Goal: Information Seeking & Learning: Check status

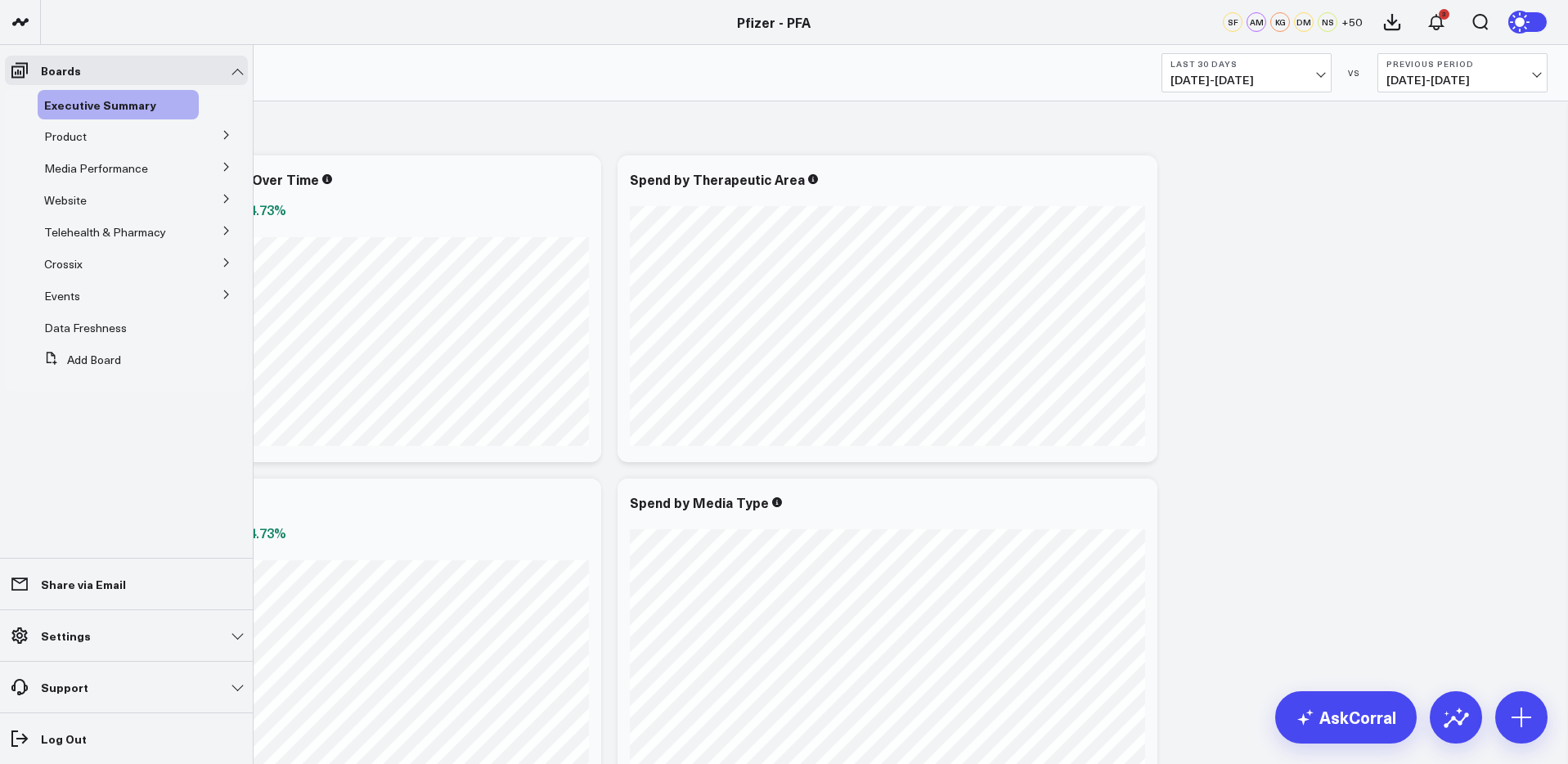
click at [226, 134] on icon at bounding box center [227, 135] width 10 height 10
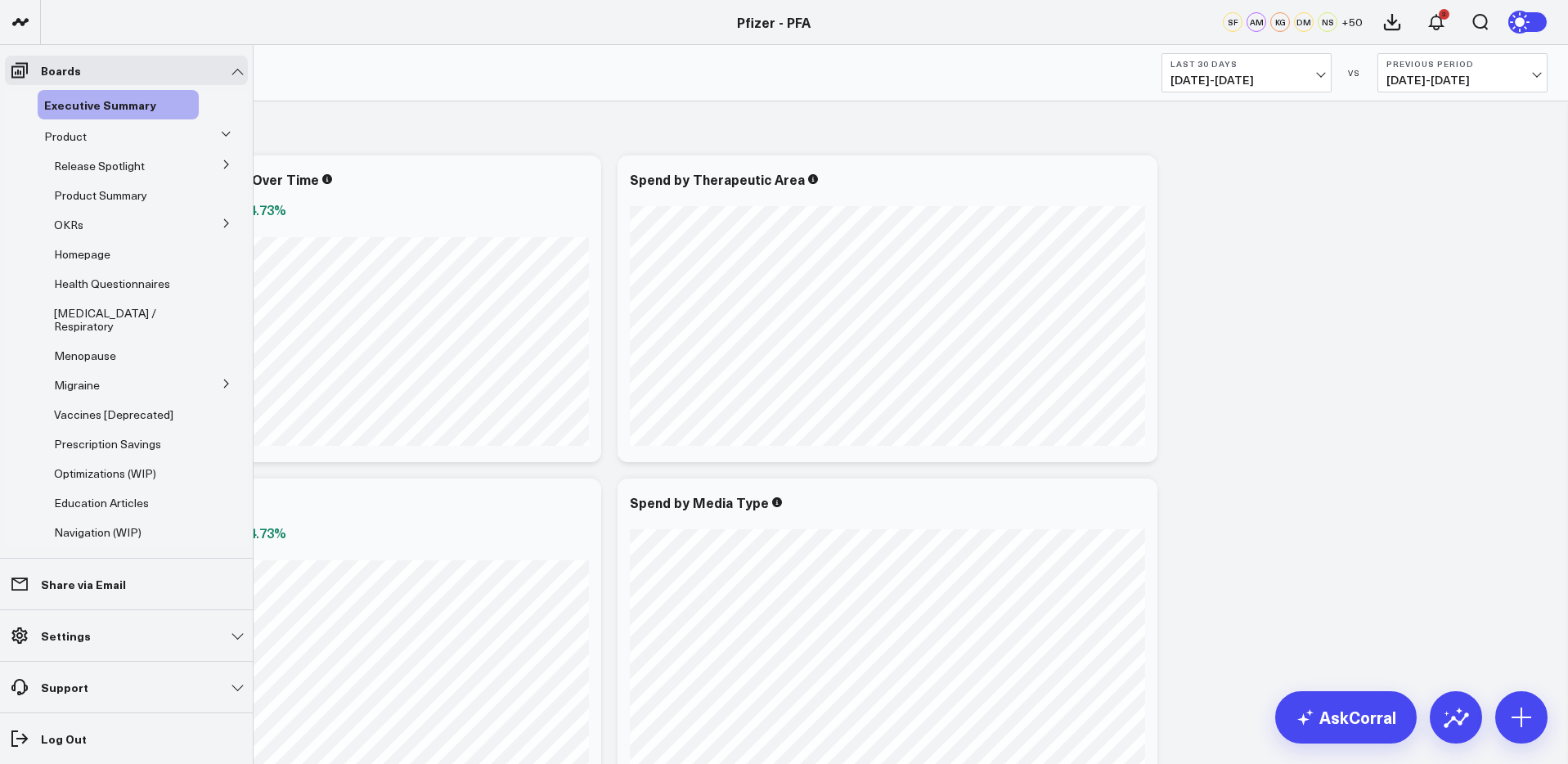
click at [222, 225] on icon at bounding box center [227, 224] width 10 height 10
click at [96, 285] on span "5.2 Release OKRs" at bounding box center [110, 284] width 92 height 16
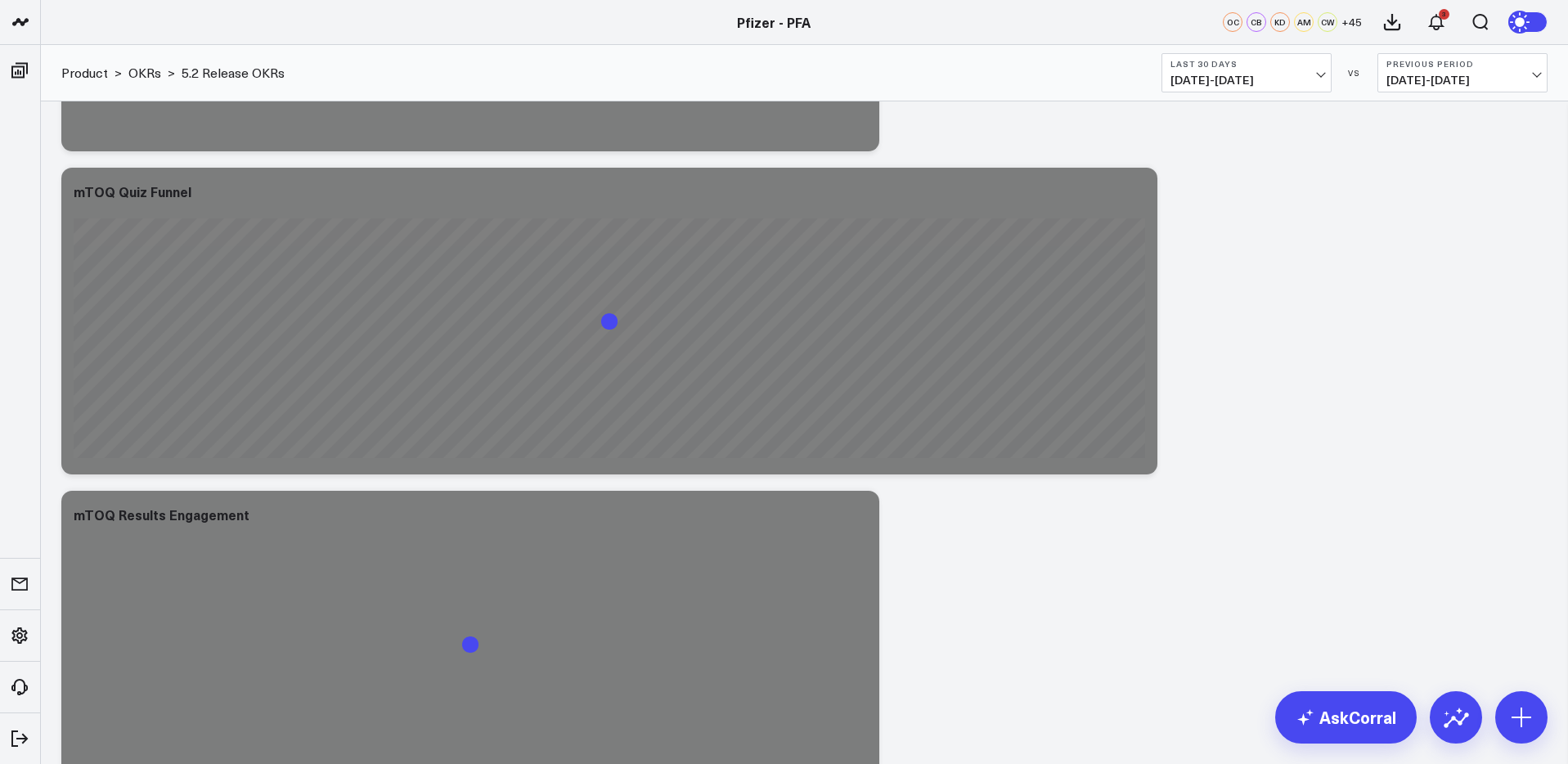
scroll to position [1832, 0]
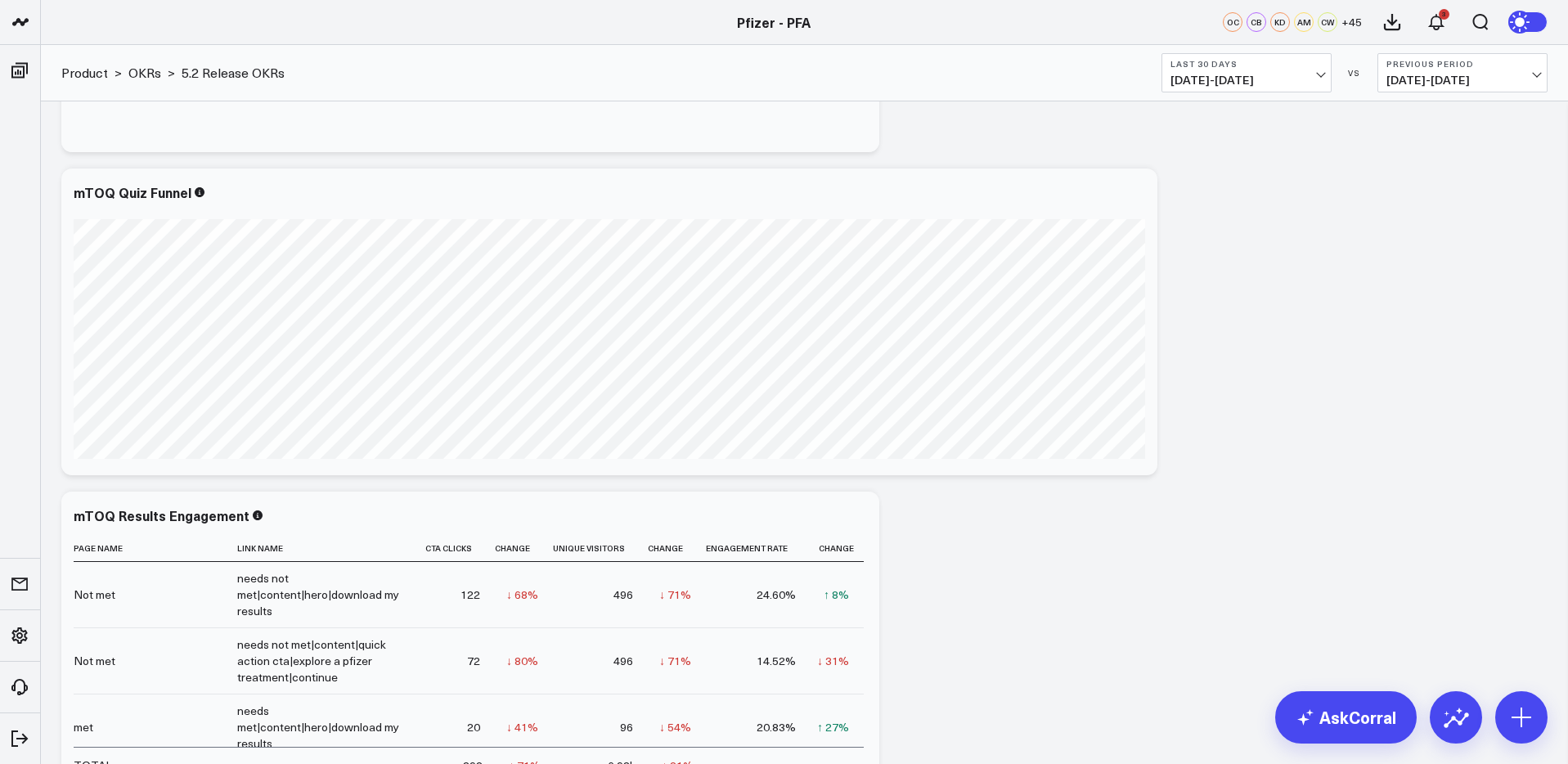
click at [1267, 78] on span "[DATE] - [DATE]" at bounding box center [1246, 80] width 152 height 13
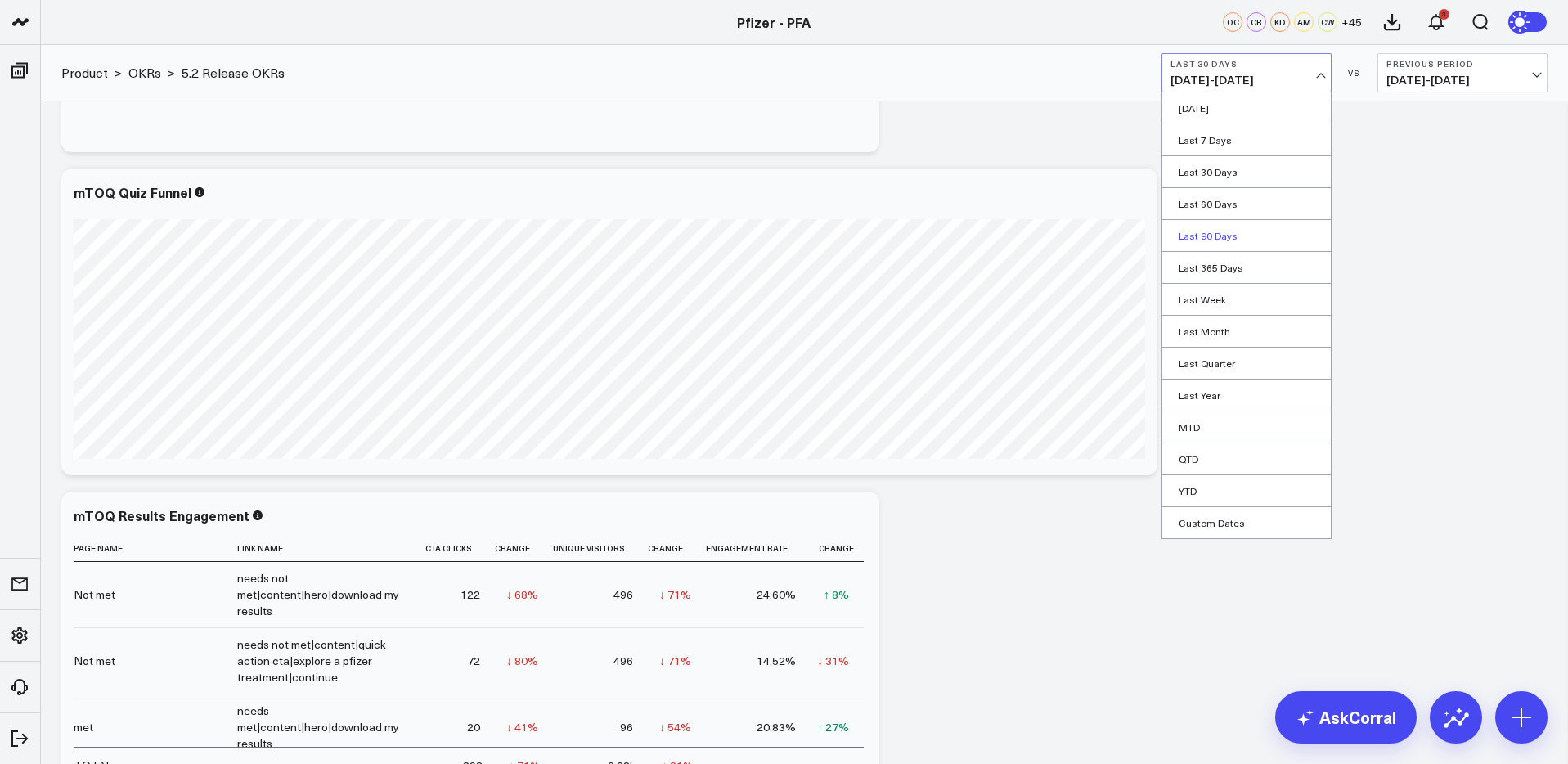
click at [1223, 233] on link "Last 90 Days" at bounding box center [1246, 235] width 168 height 31
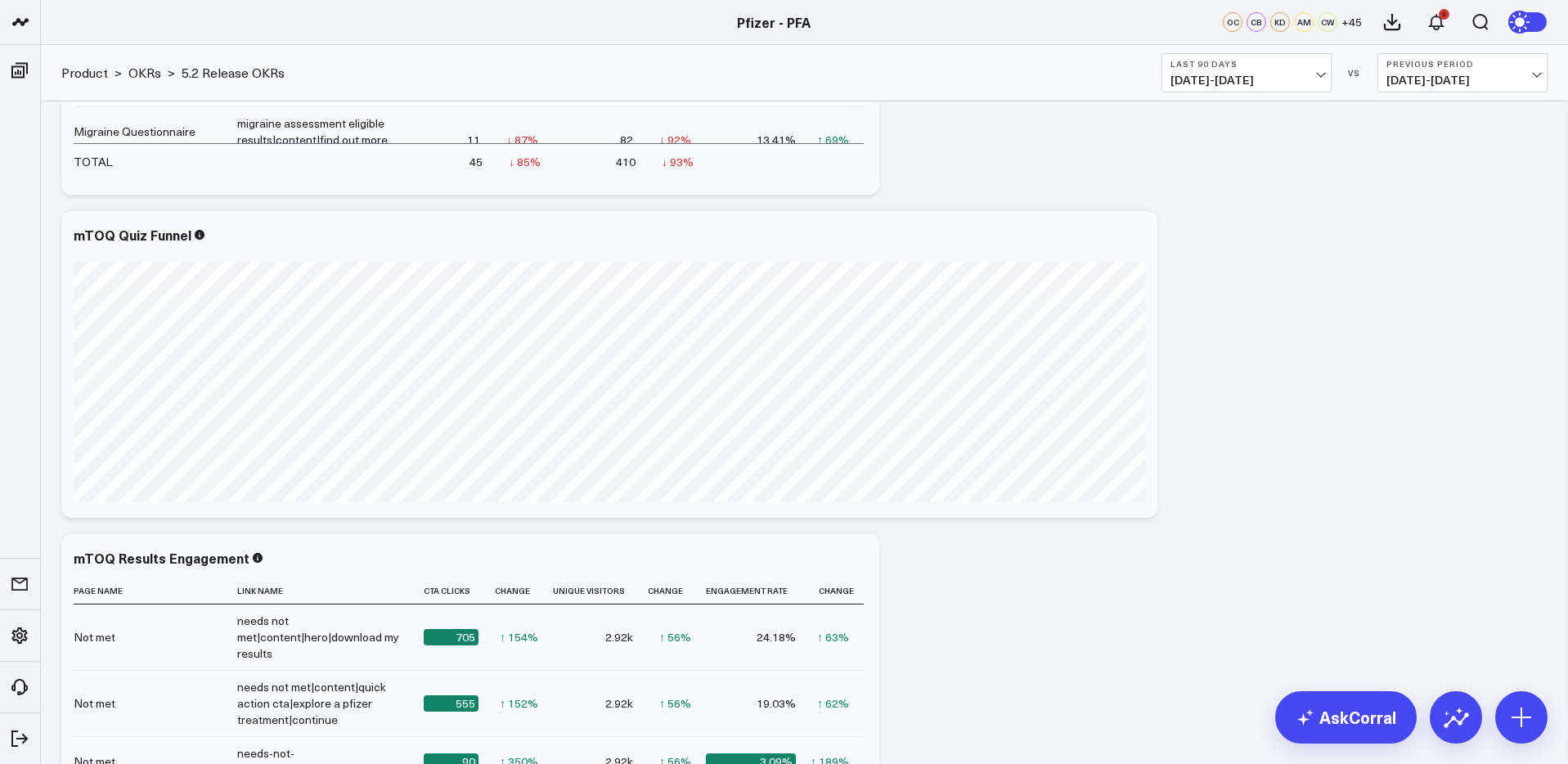
scroll to position [1804, 0]
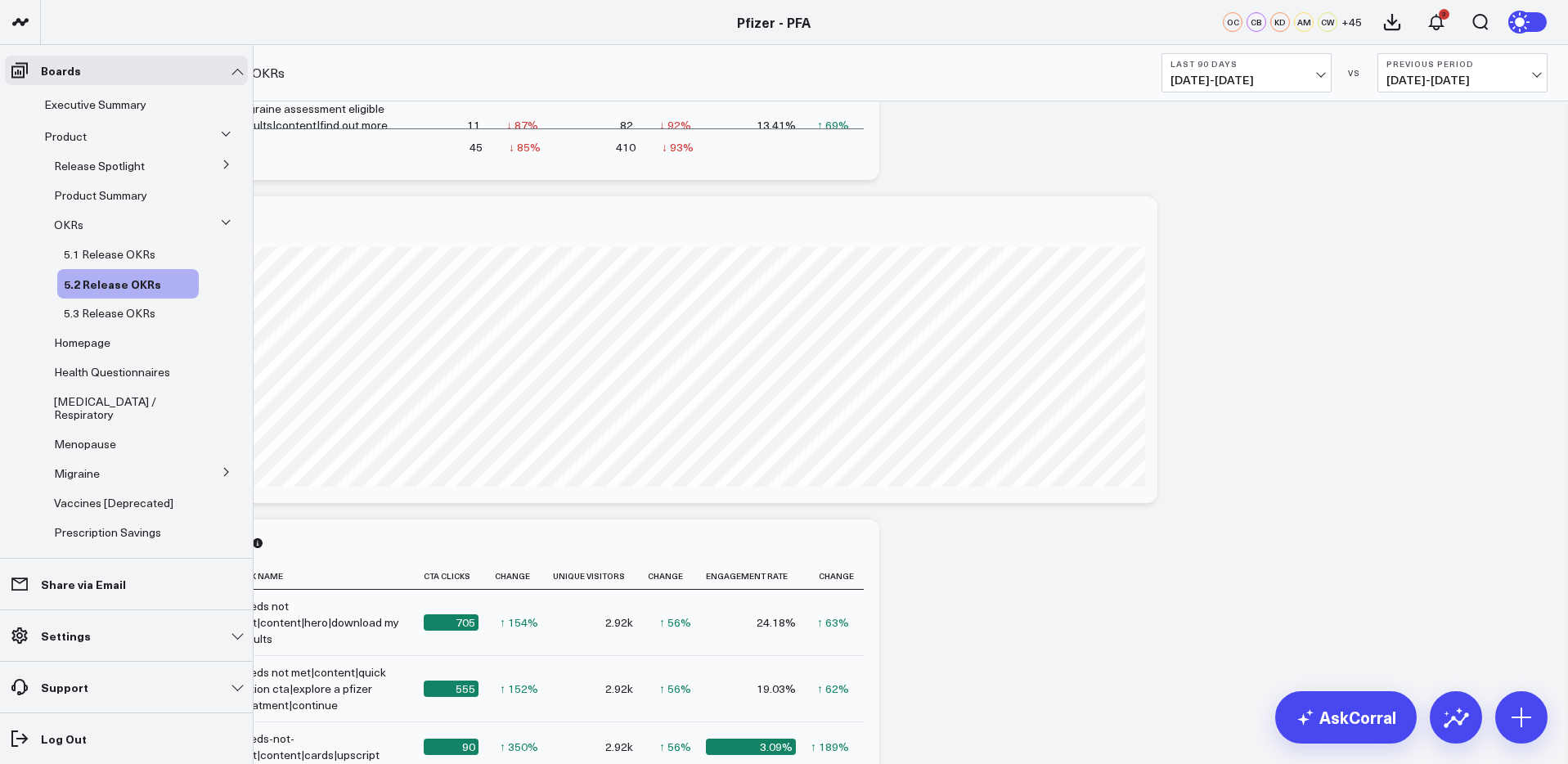
click at [222, 163] on icon at bounding box center [227, 164] width 10 height 10
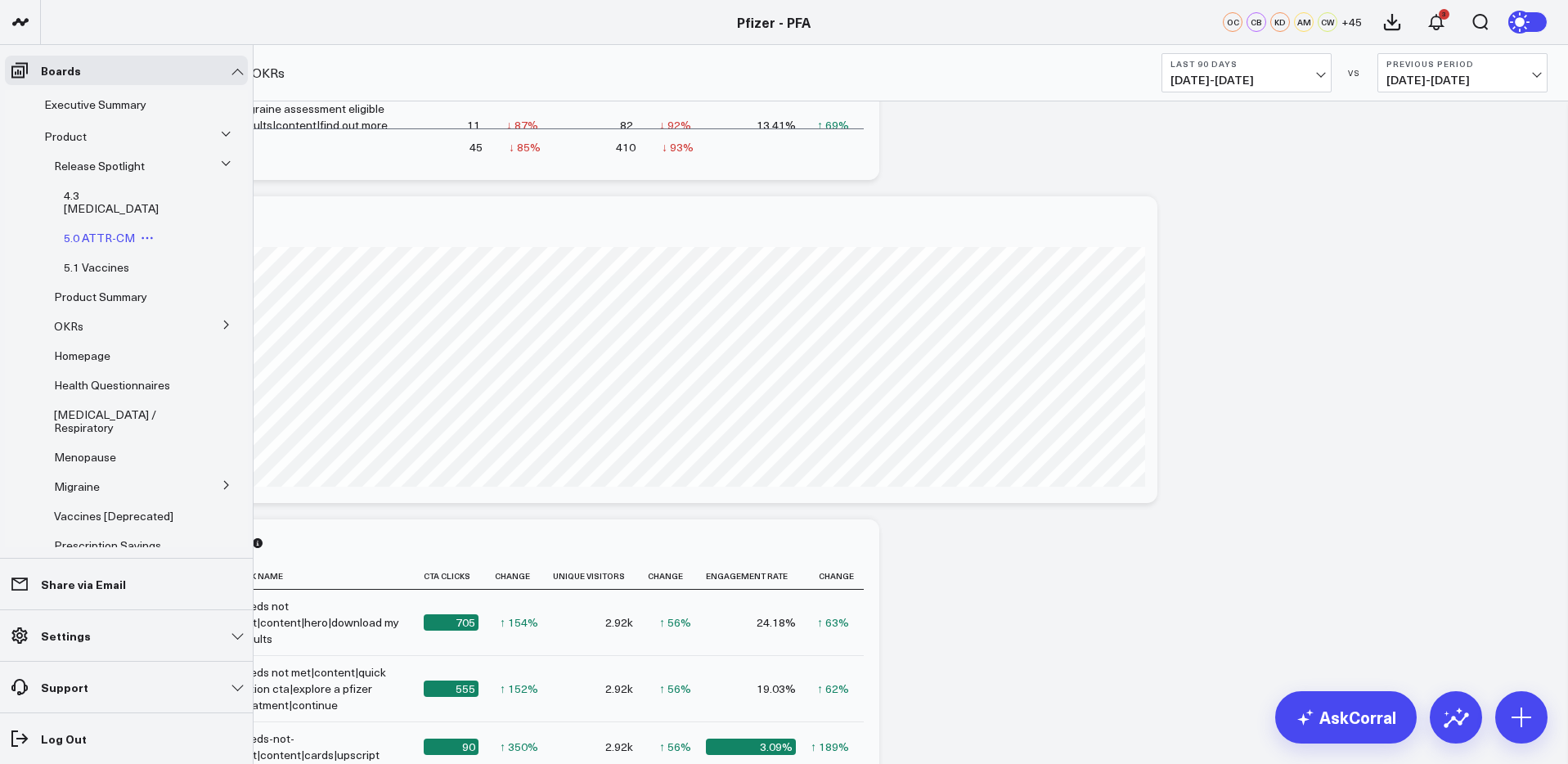
click at [109, 230] on span "5.0 ATTR-CM" at bounding box center [99, 238] width 71 height 16
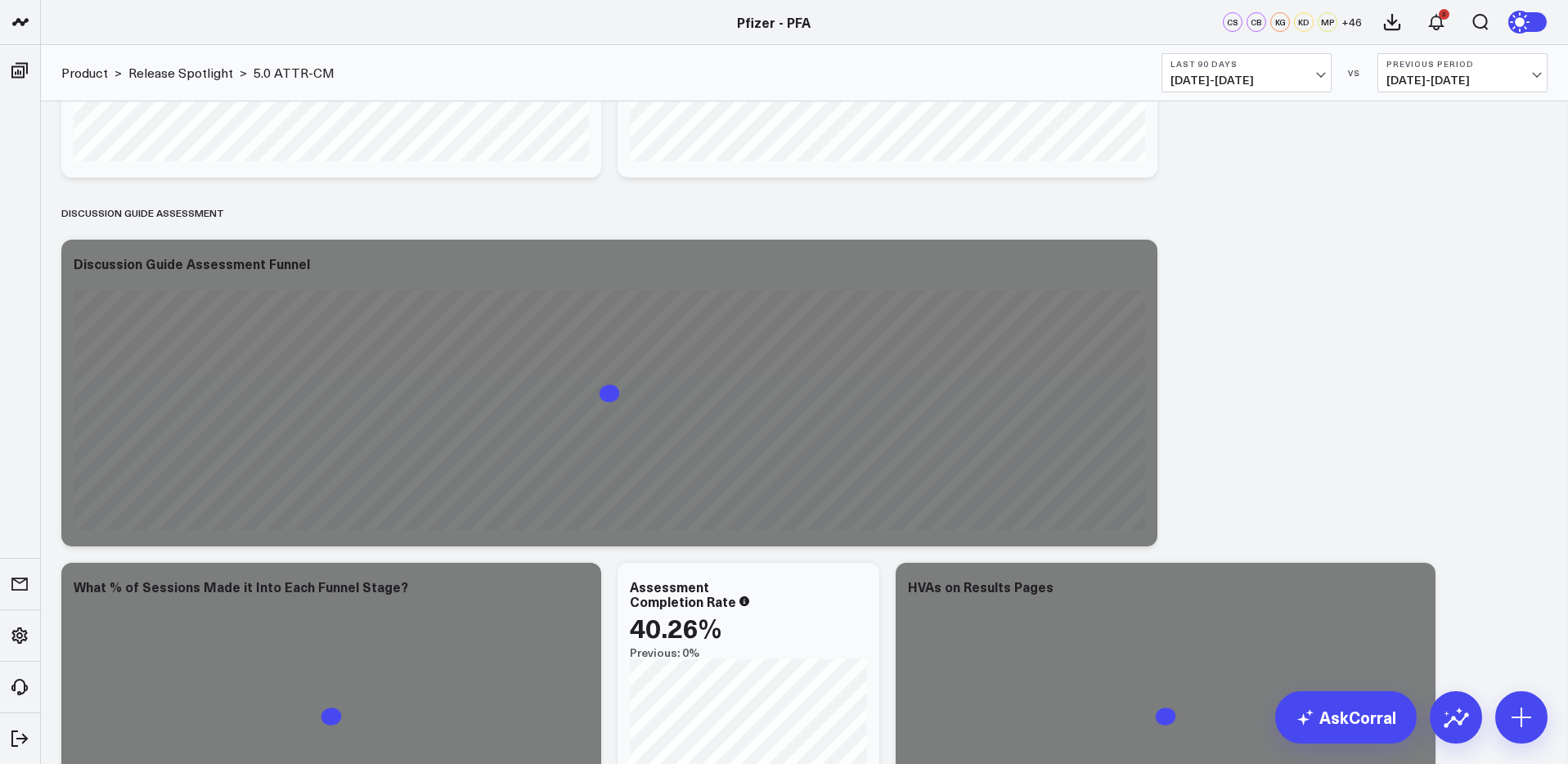
scroll to position [5268, 0]
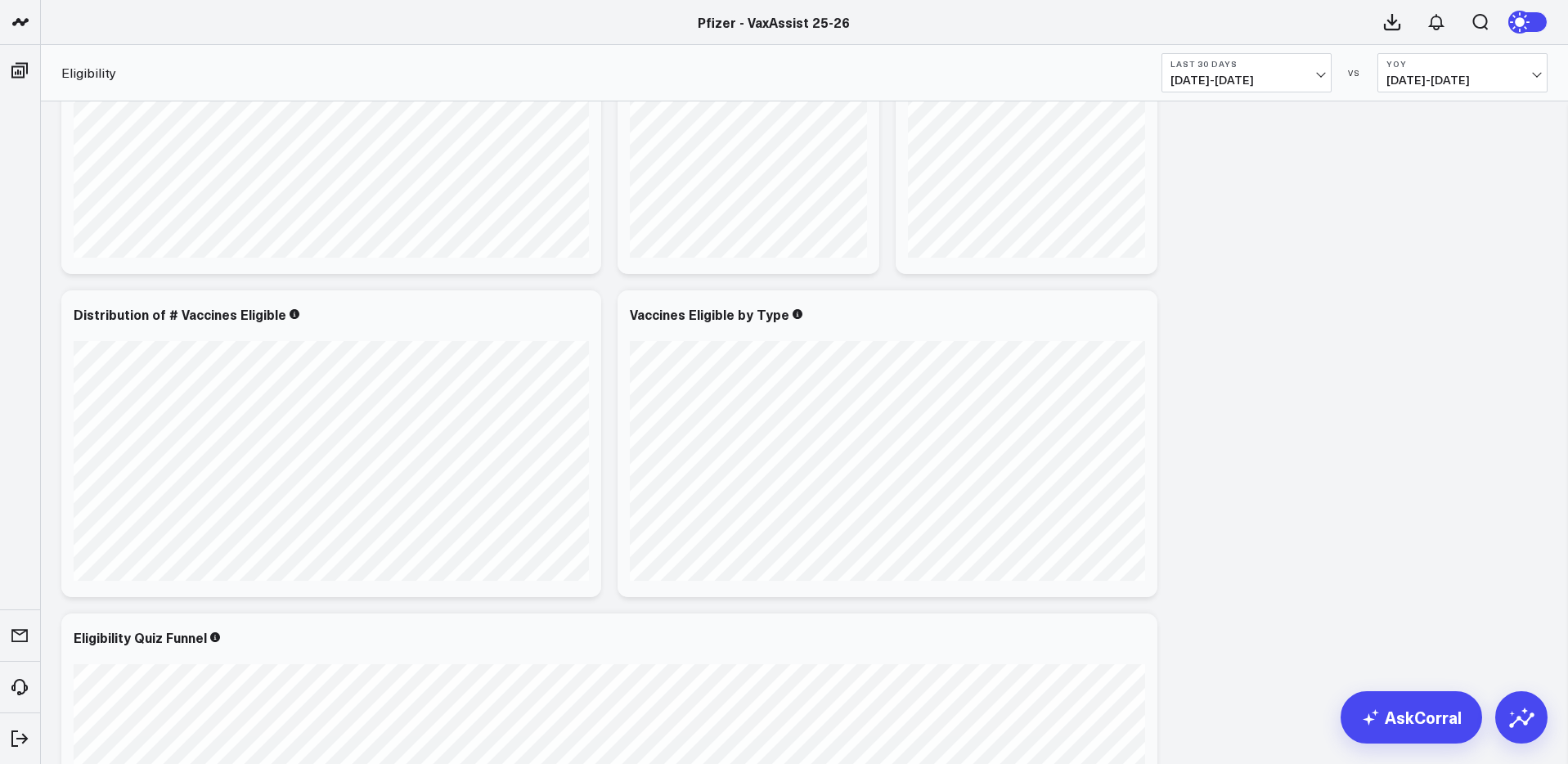
scroll to position [505, 0]
click at [1264, 81] on span "[DATE] - [DATE]" at bounding box center [1246, 80] width 152 height 13
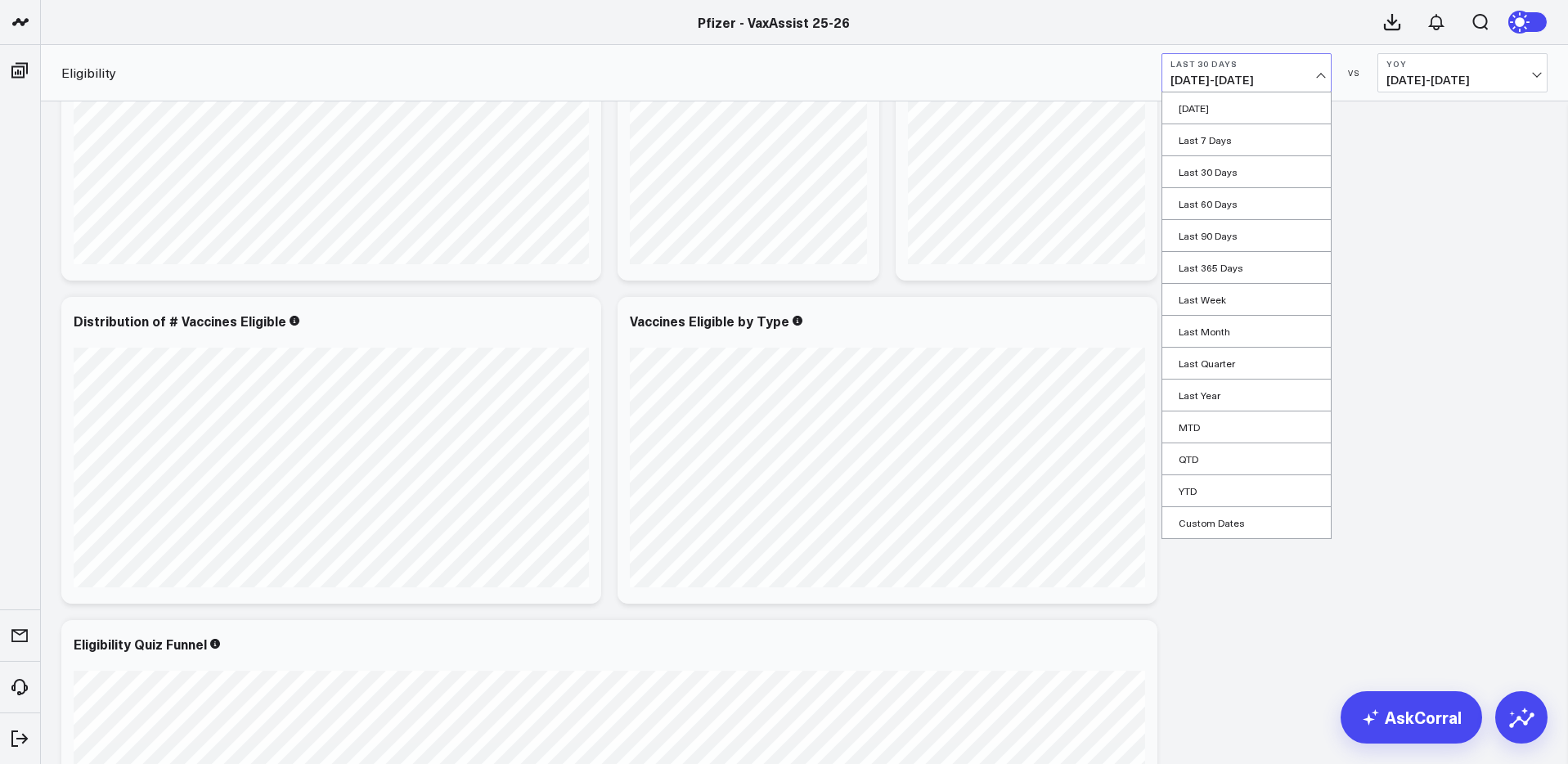
drag, startPoint x: 1227, startPoint y: 168, endPoint x: 1255, endPoint y: 170, distance: 28.1
click at [1228, 168] on link "Last 30 Days" at bounding box center [1246, 171] width 168 height 31
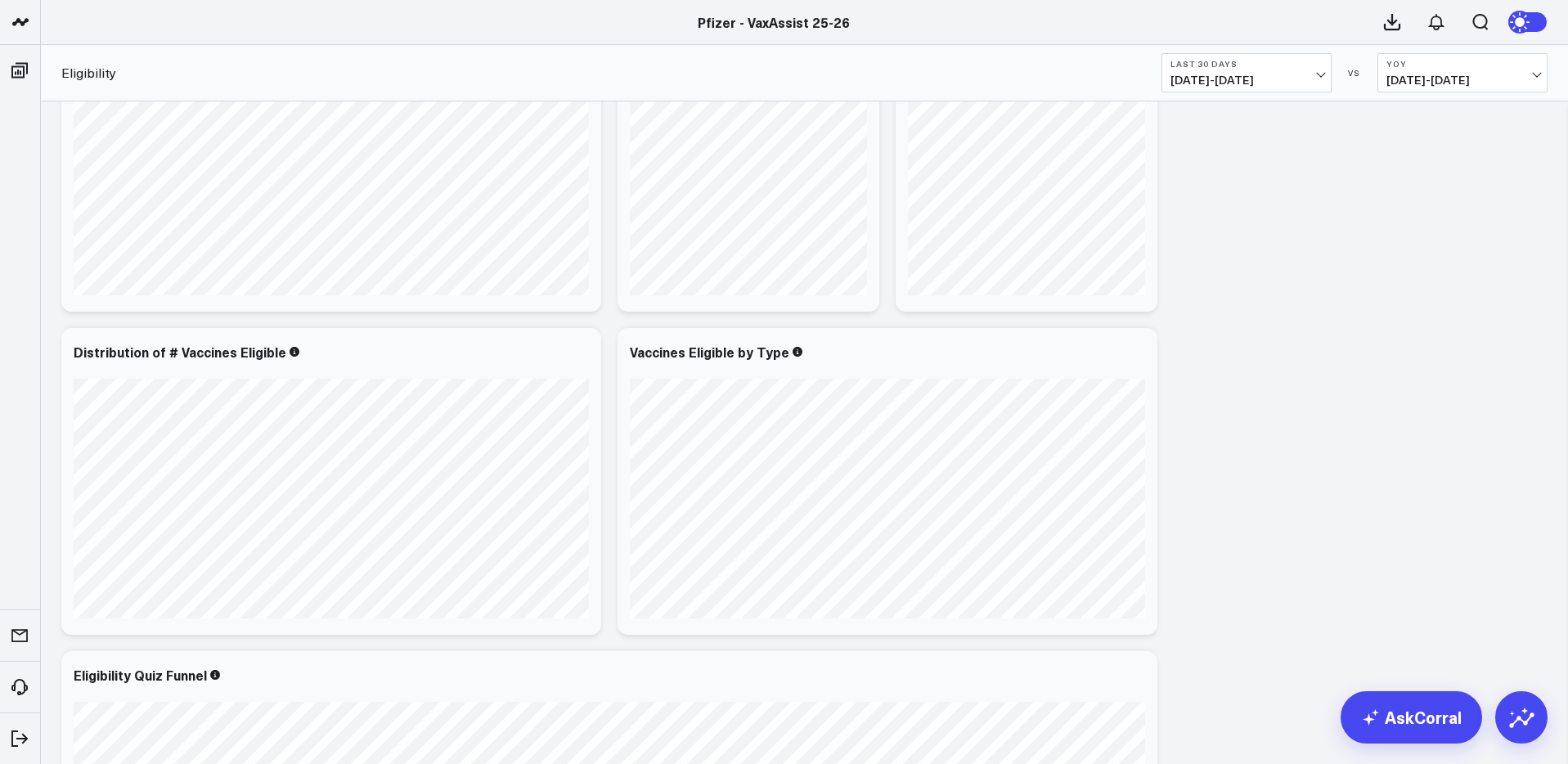
scroll to position [475, 0]
drag, startPoint x: 1138, startPoint y: 356, endPoint x: 1138, endPoint y: 369, distance: 13.0
click at [1138, 356] on icon at bounding box center [1135, 354] width 20 height 20
click at [1240, 69] on button "Last 30 Days 08/17/25 - 09/15/25" at bounding box center [1246, 73] width 170 height 39
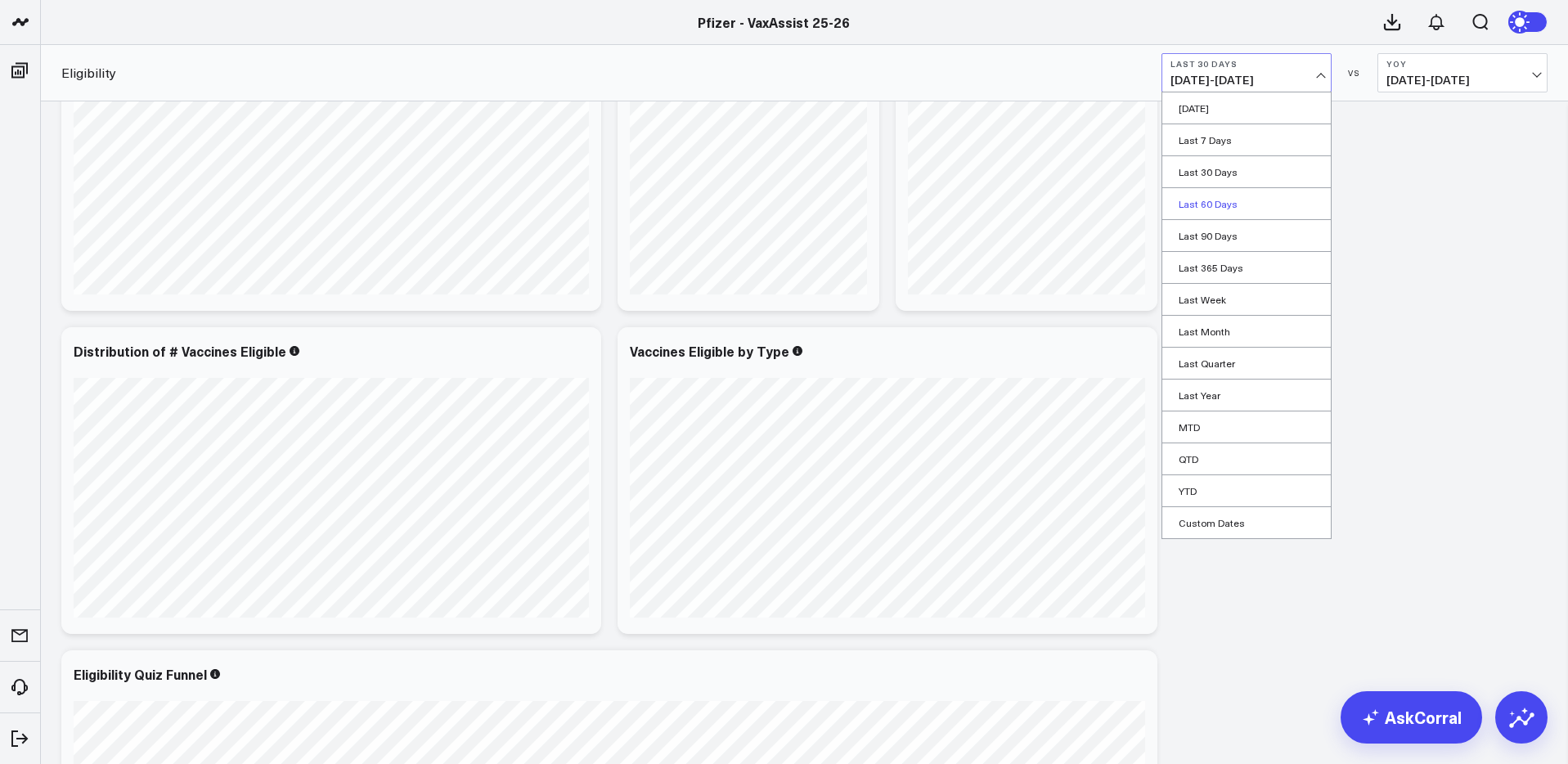
click at [1227, 207] on link "Last 60 Days" at bounding box center [1246, 204] width 168 height 31
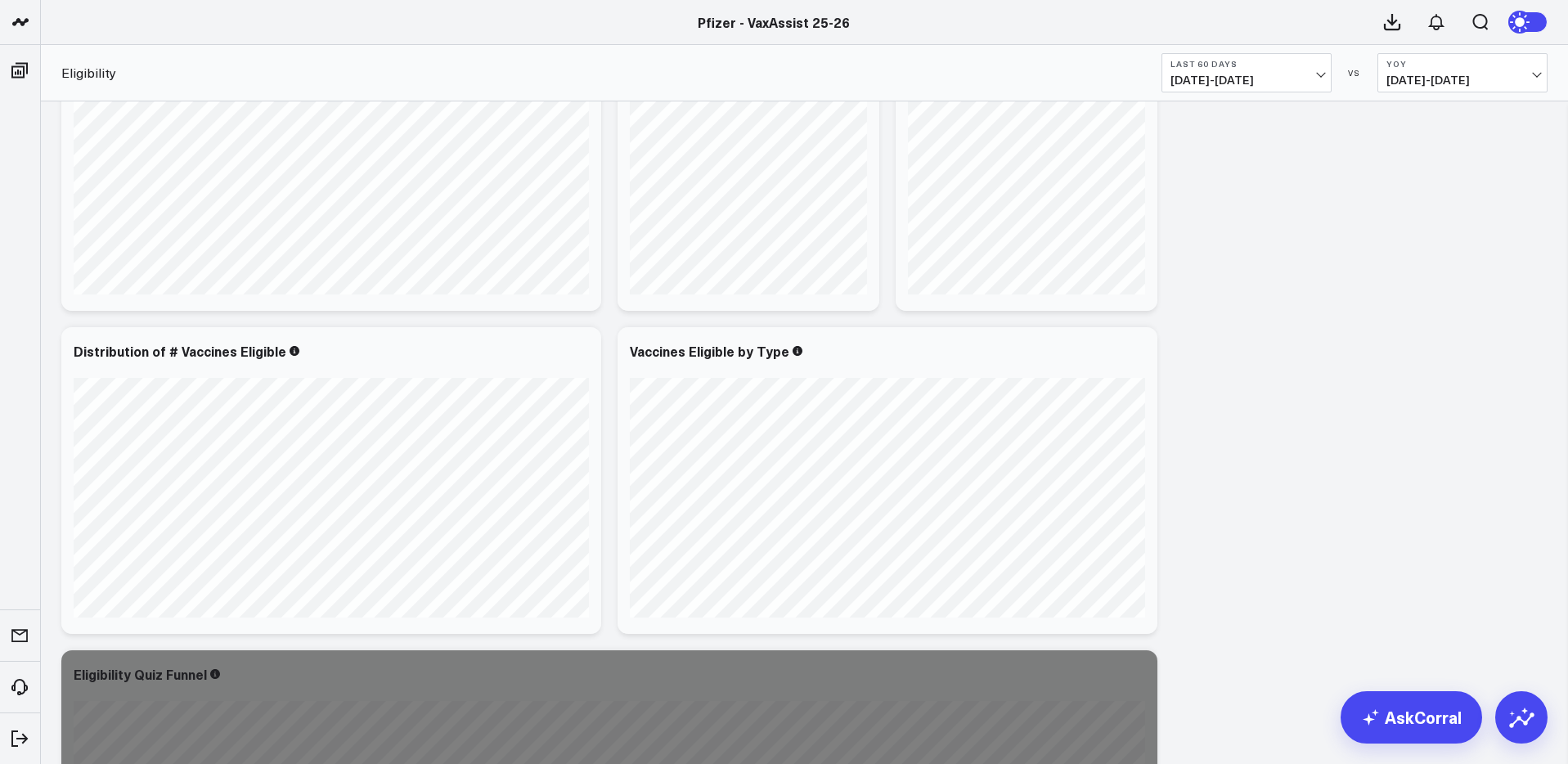
click at [1278, 86] on span "07/18/25 - 09/15/25" at bounding box center [1246, 80] width 152 height 13
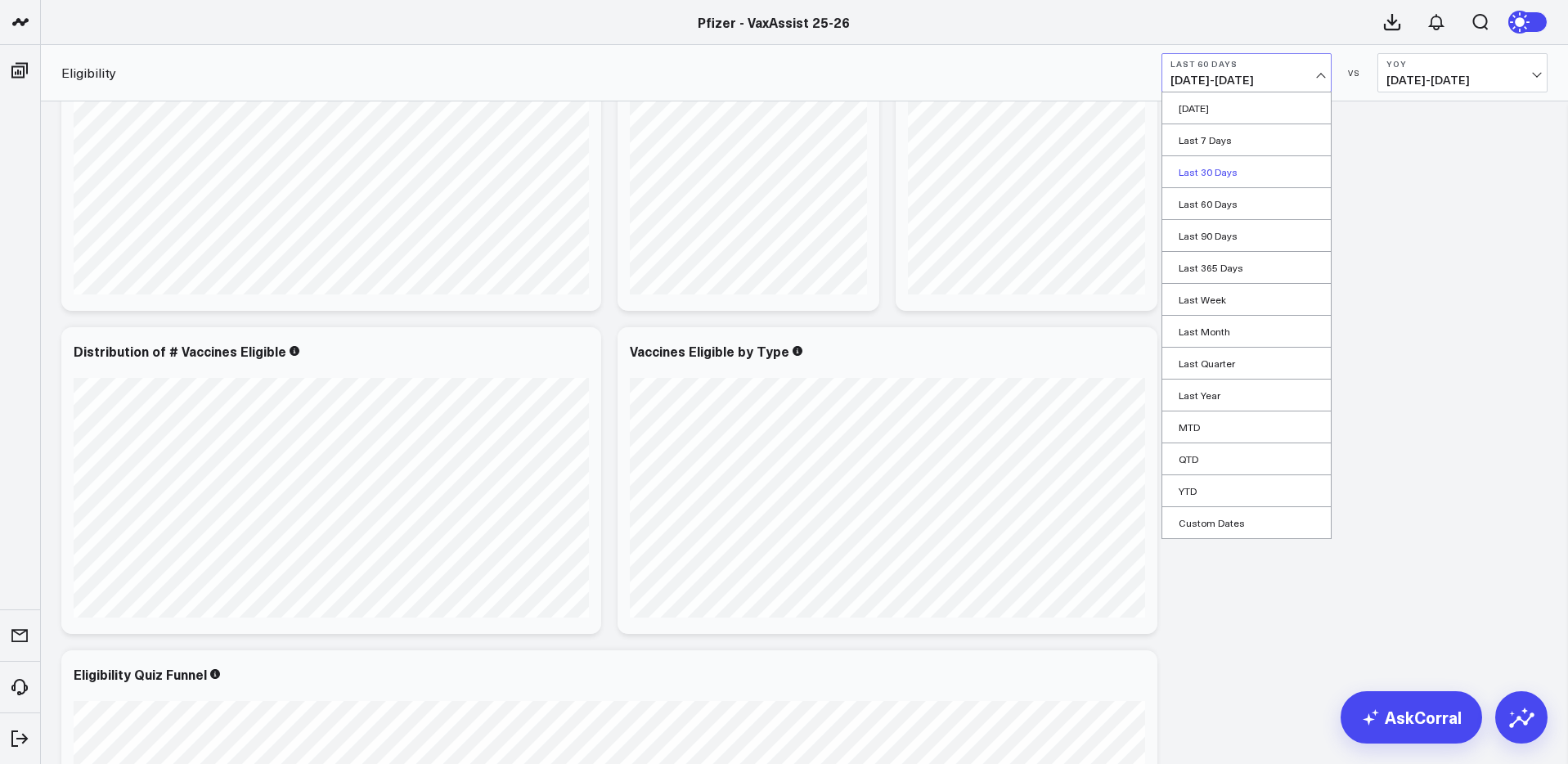
click at [1223, 177] on link "Last 30 Days" at bounding box center [1246, 171] width 168 height 31
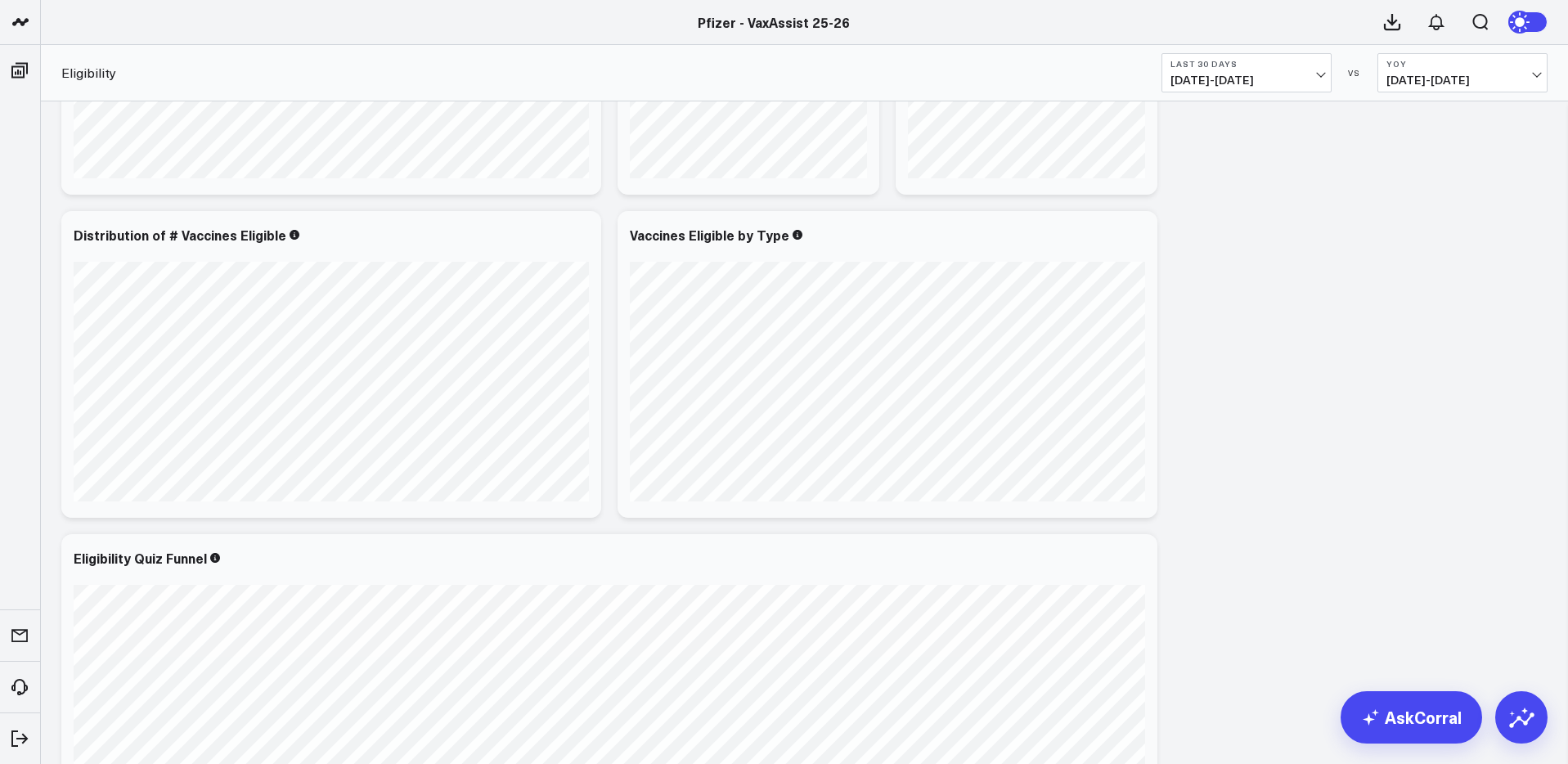
scroll to position [601, 0]
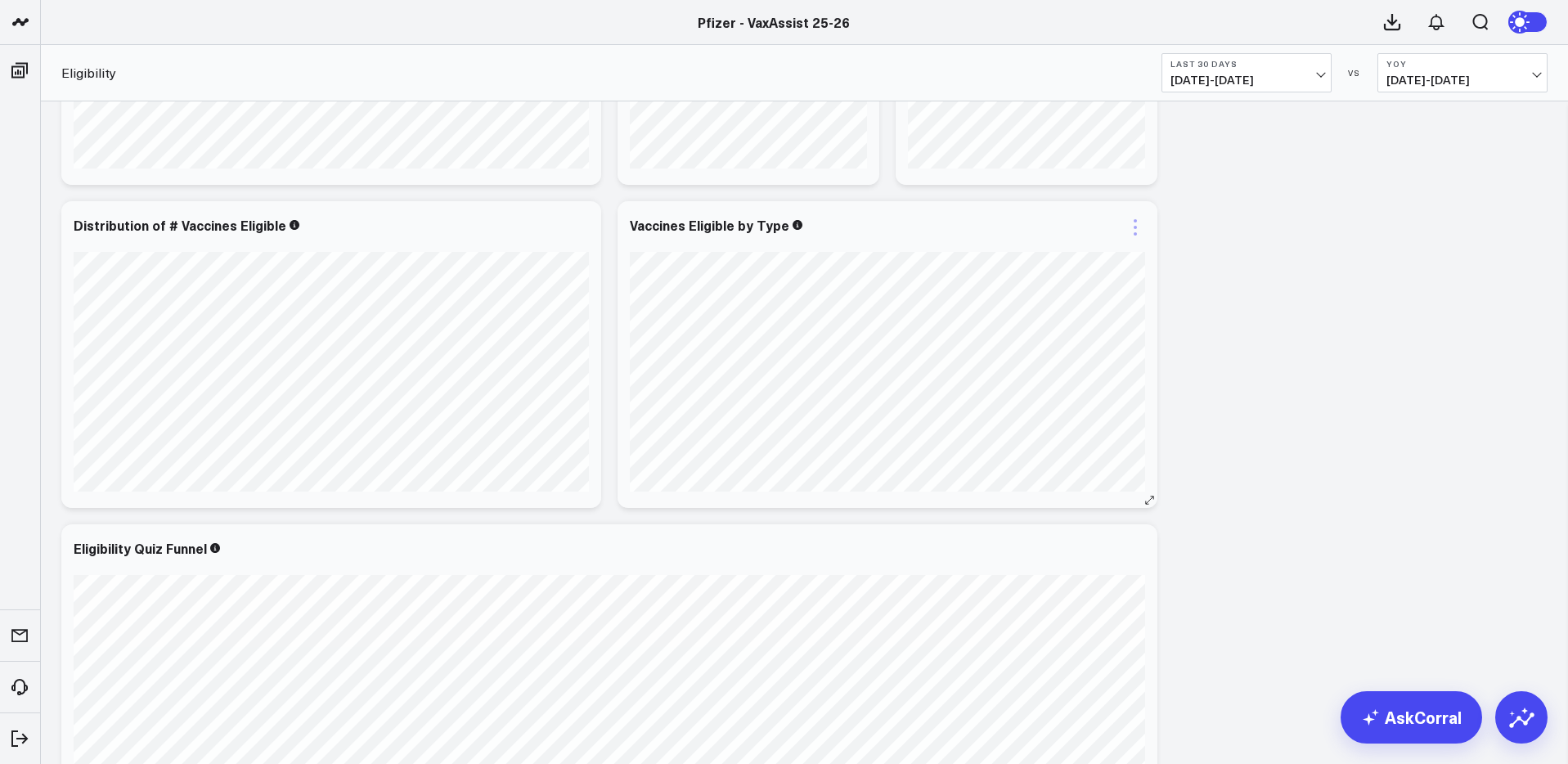
click at [1136, 224] on icon at bounding box center [1135, 228] width 20 height 20
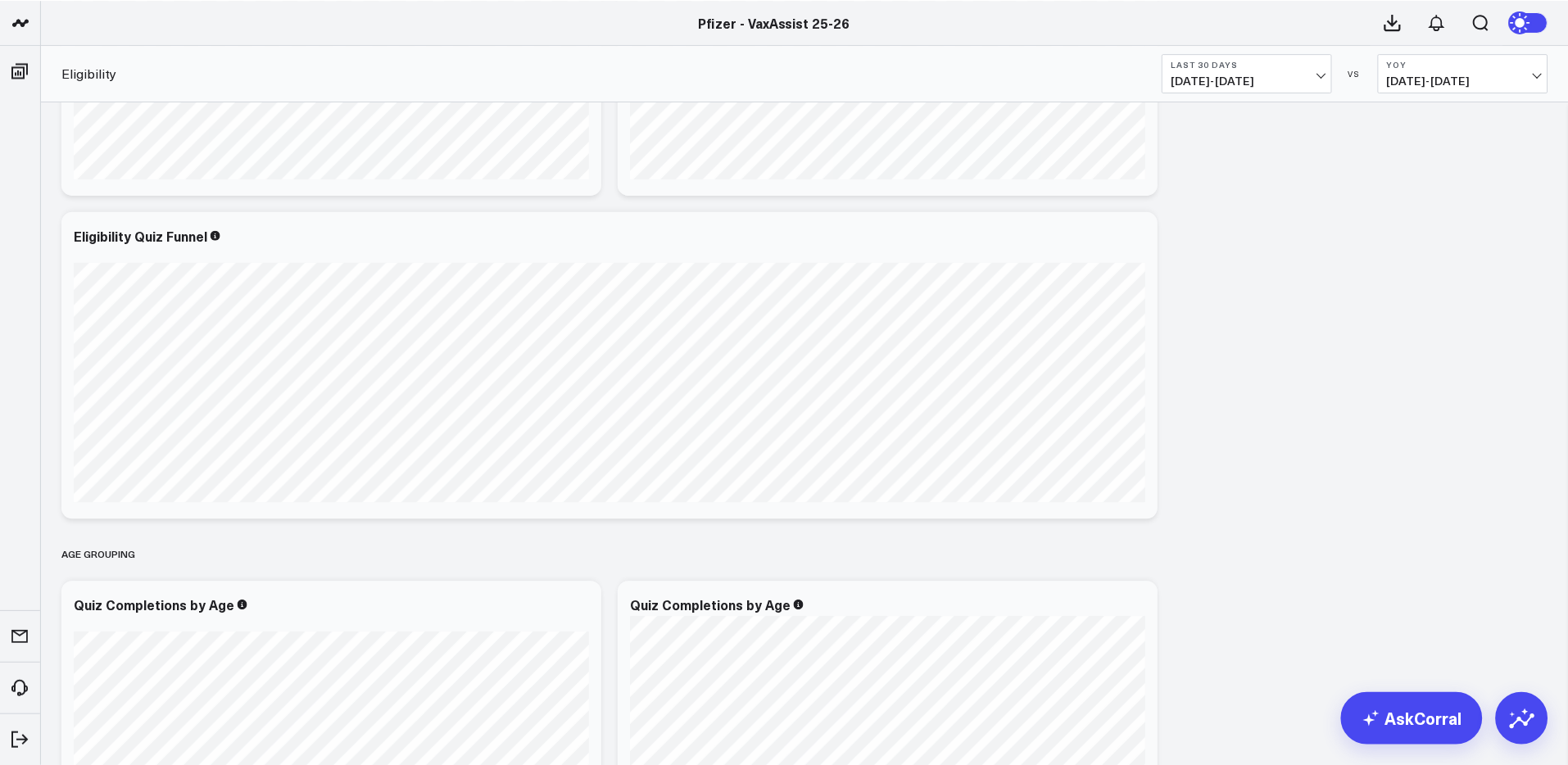
scroll to position [916, 0]
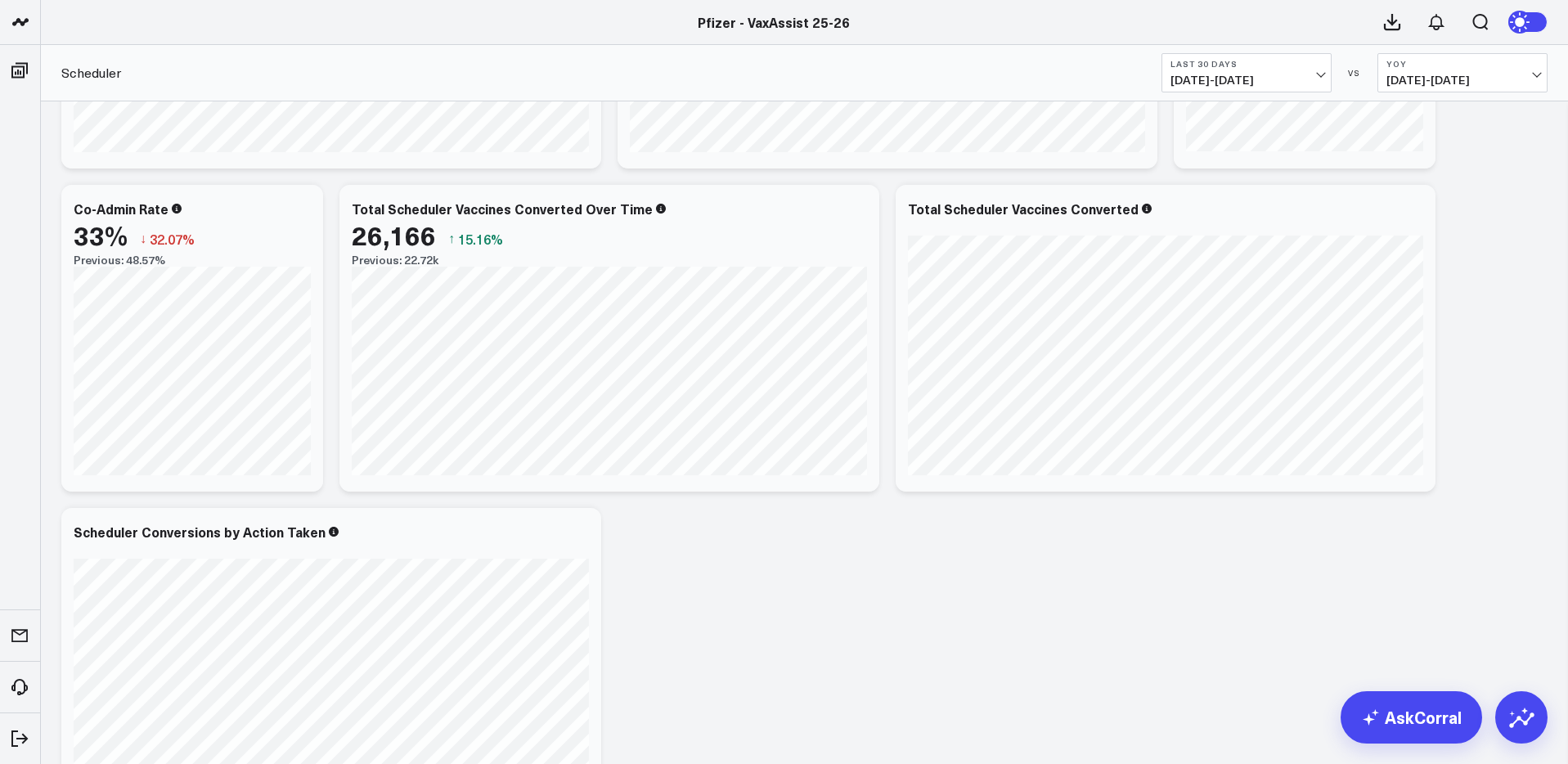
scroll to position [294, 0]
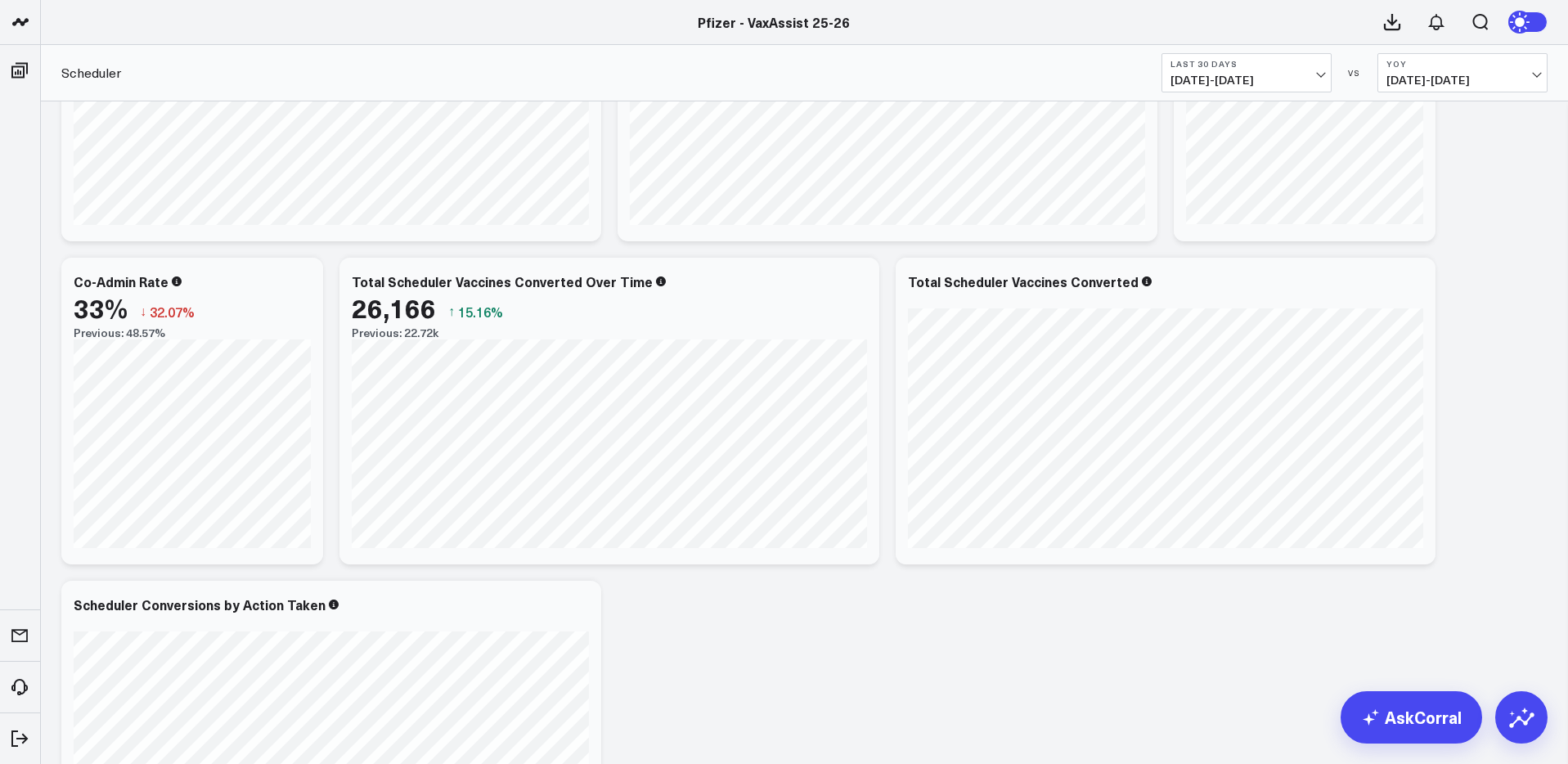
scroll to position [223, 0]
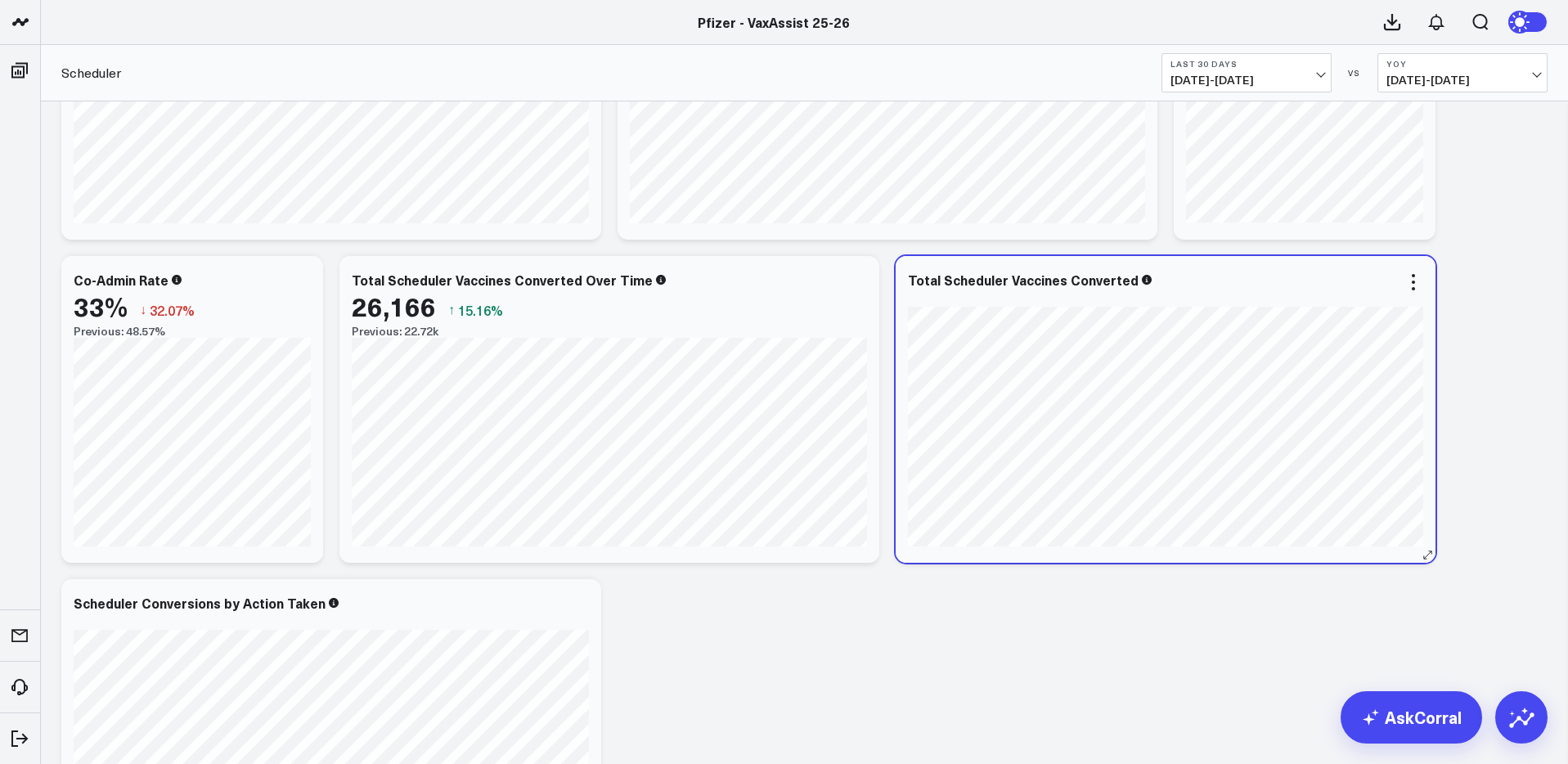
click at [1142, 282] on icon at bounding box center [1147, 280] width 10 height 10
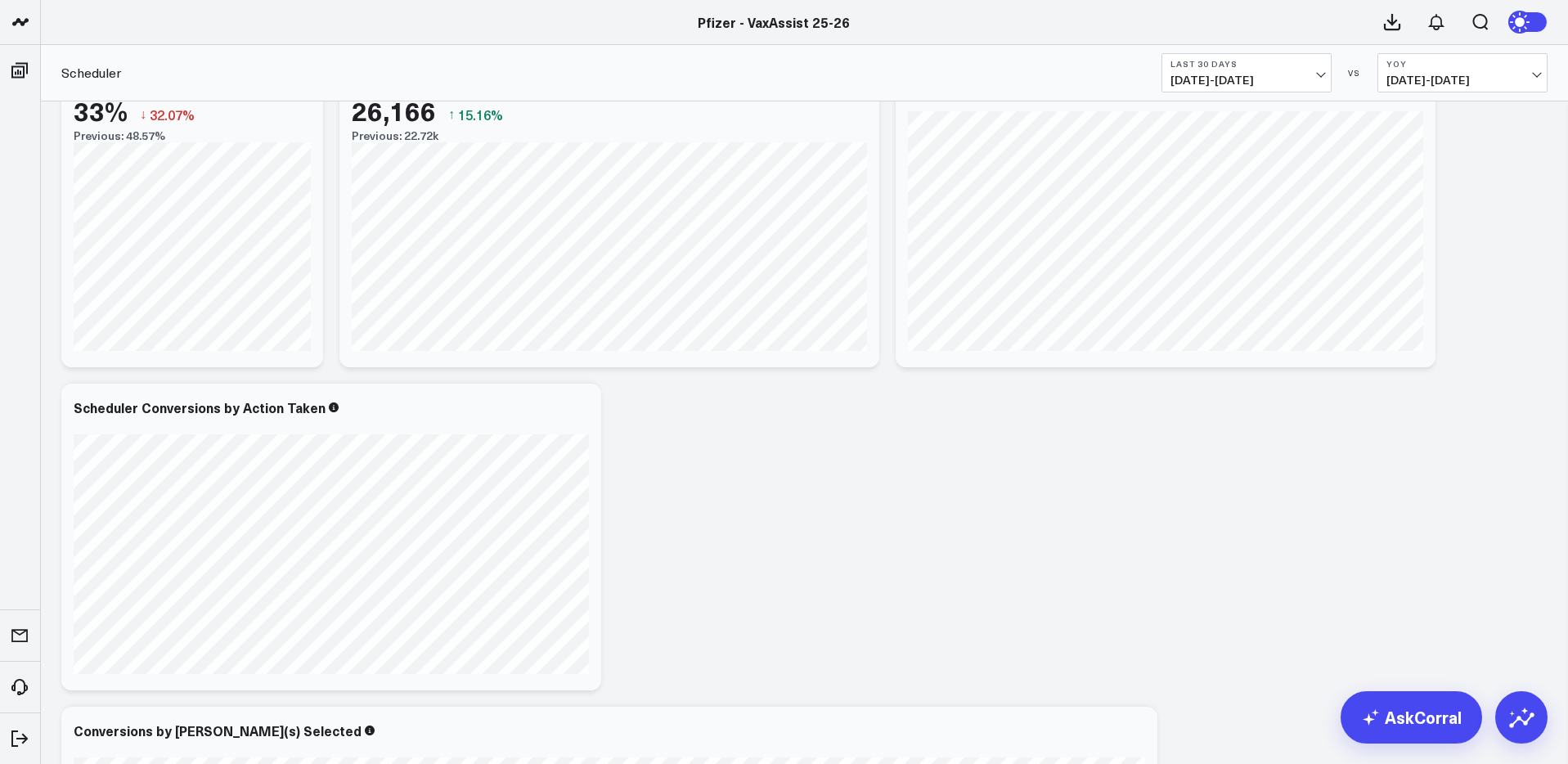
scroll to position [229, 0]
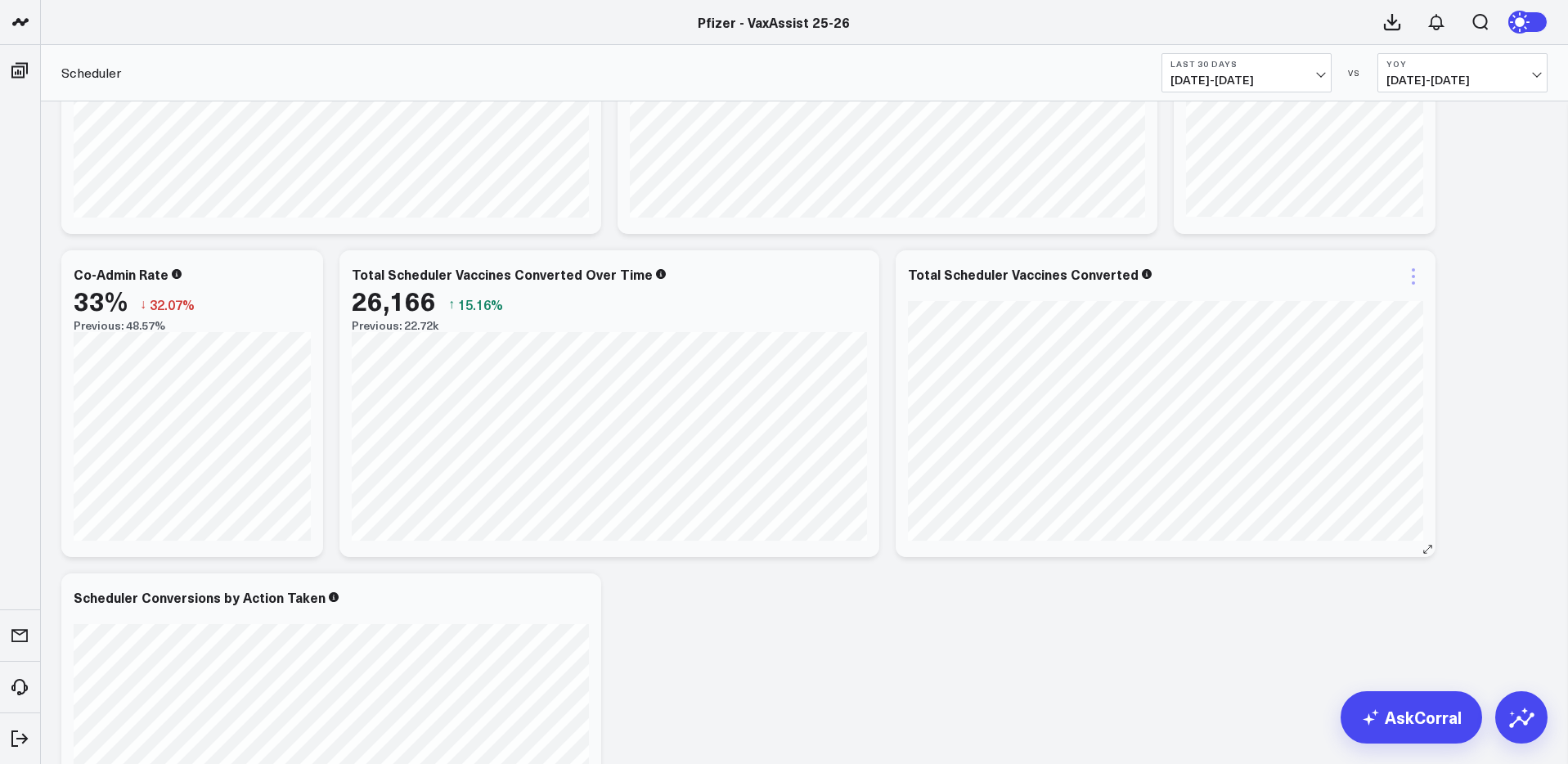
click at [1415, 276] on icon at bounding box center [1414, 277] width 20 height 20
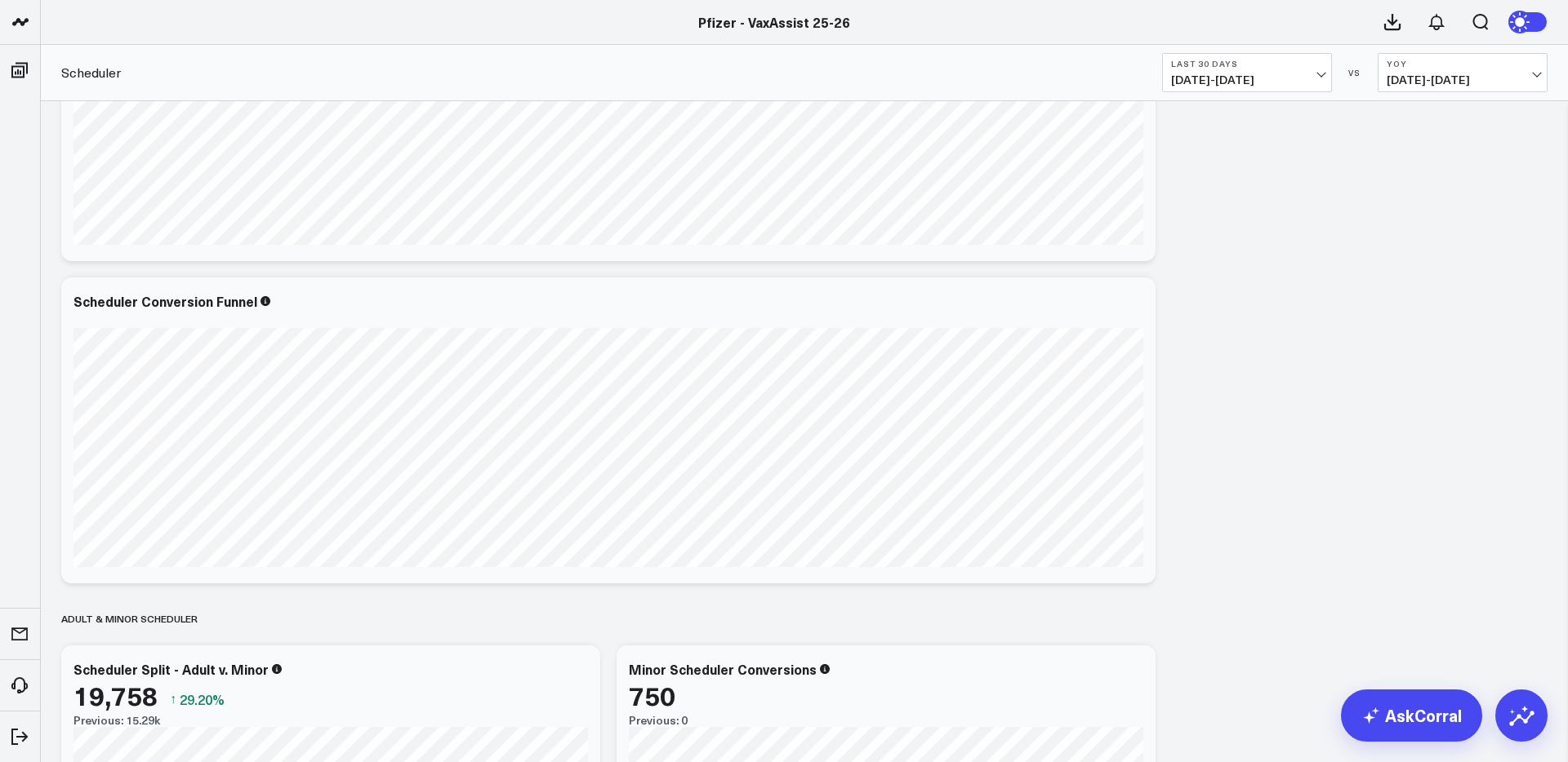
scroll to position [1257, 0]
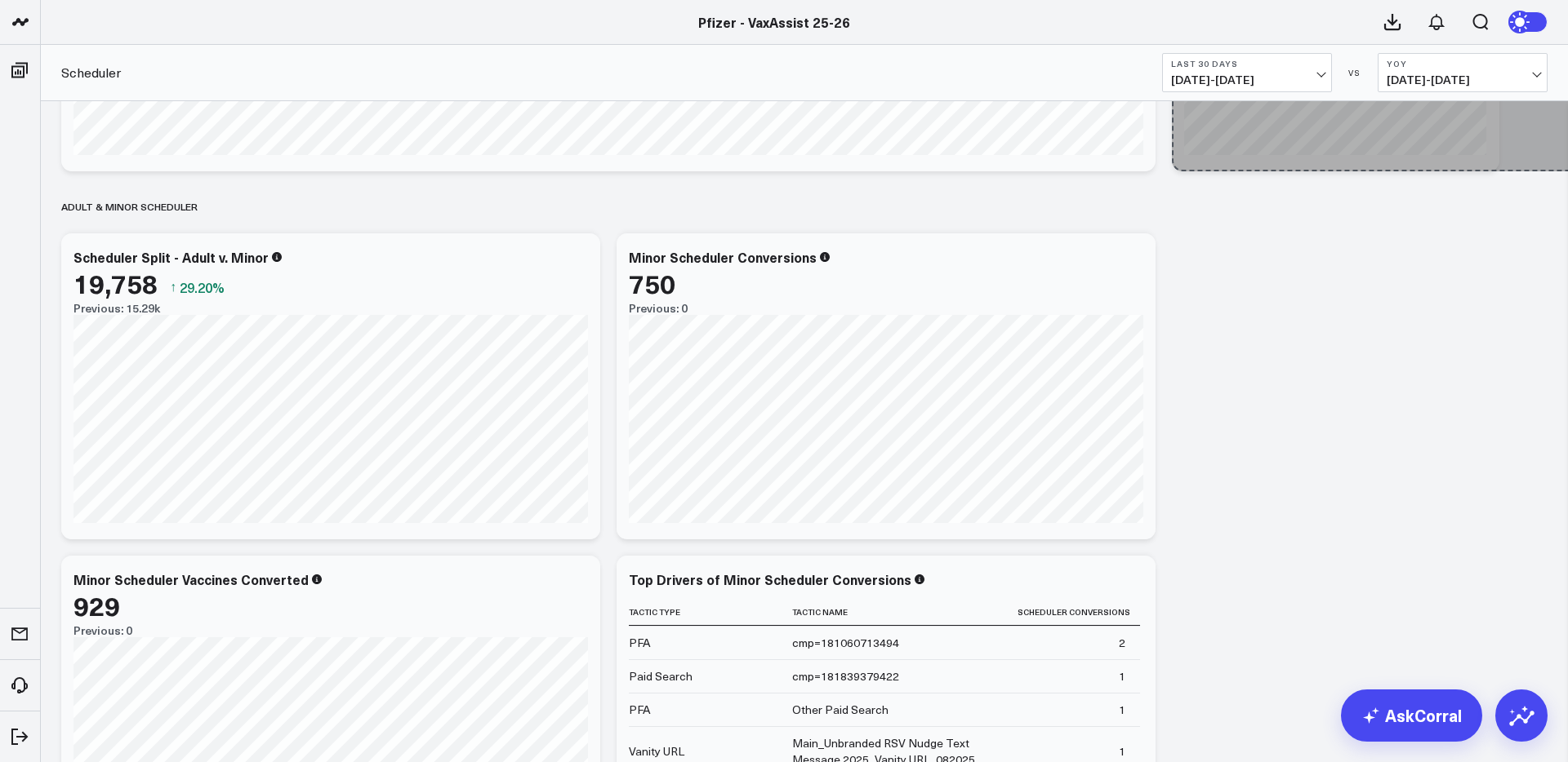
drag, startPoint x: 1144, startPoint y: 487, endPoint x: 1441, endPoint y: 480, distance: 297.1
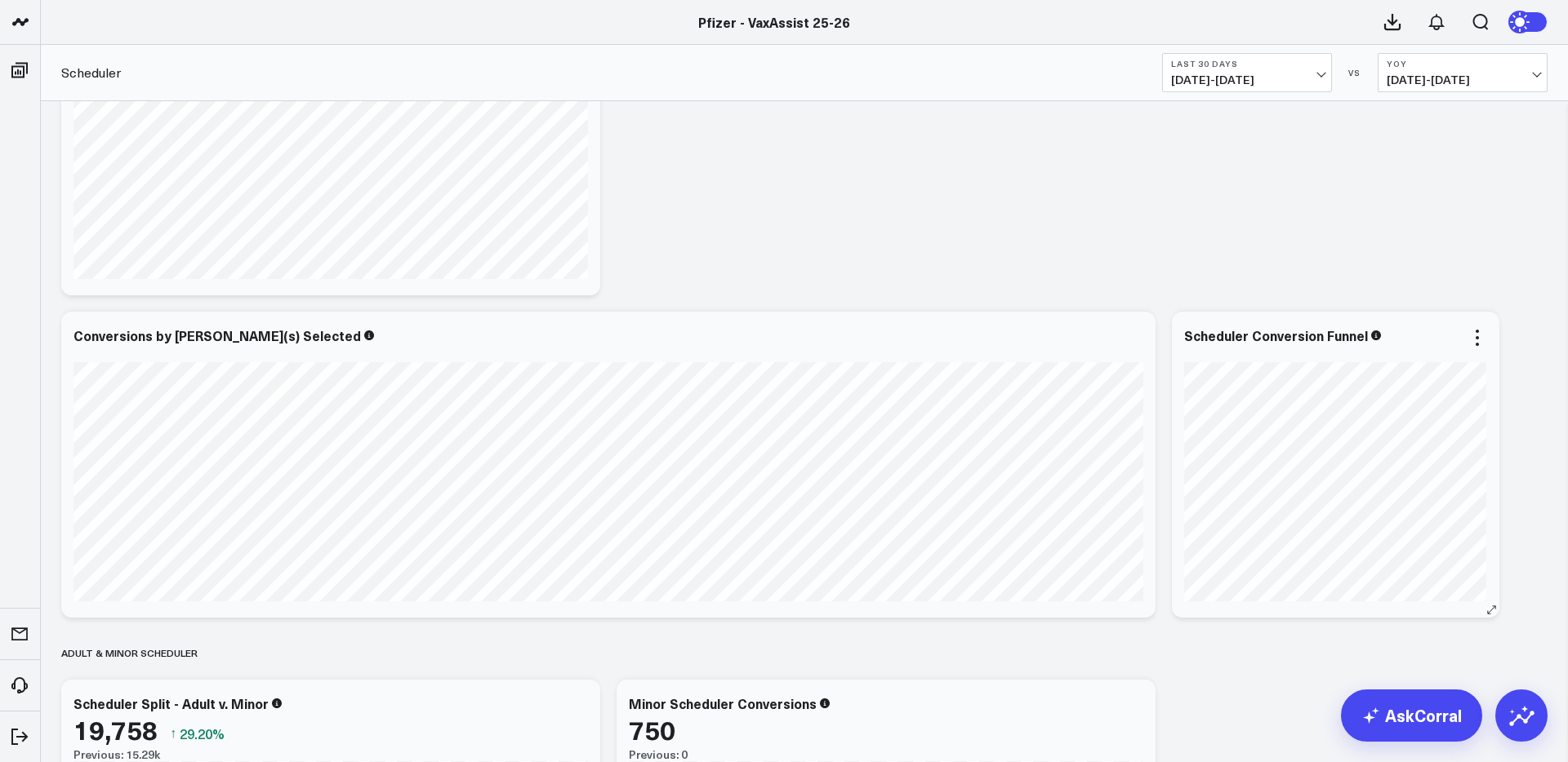
scroll to position [1010, 0]
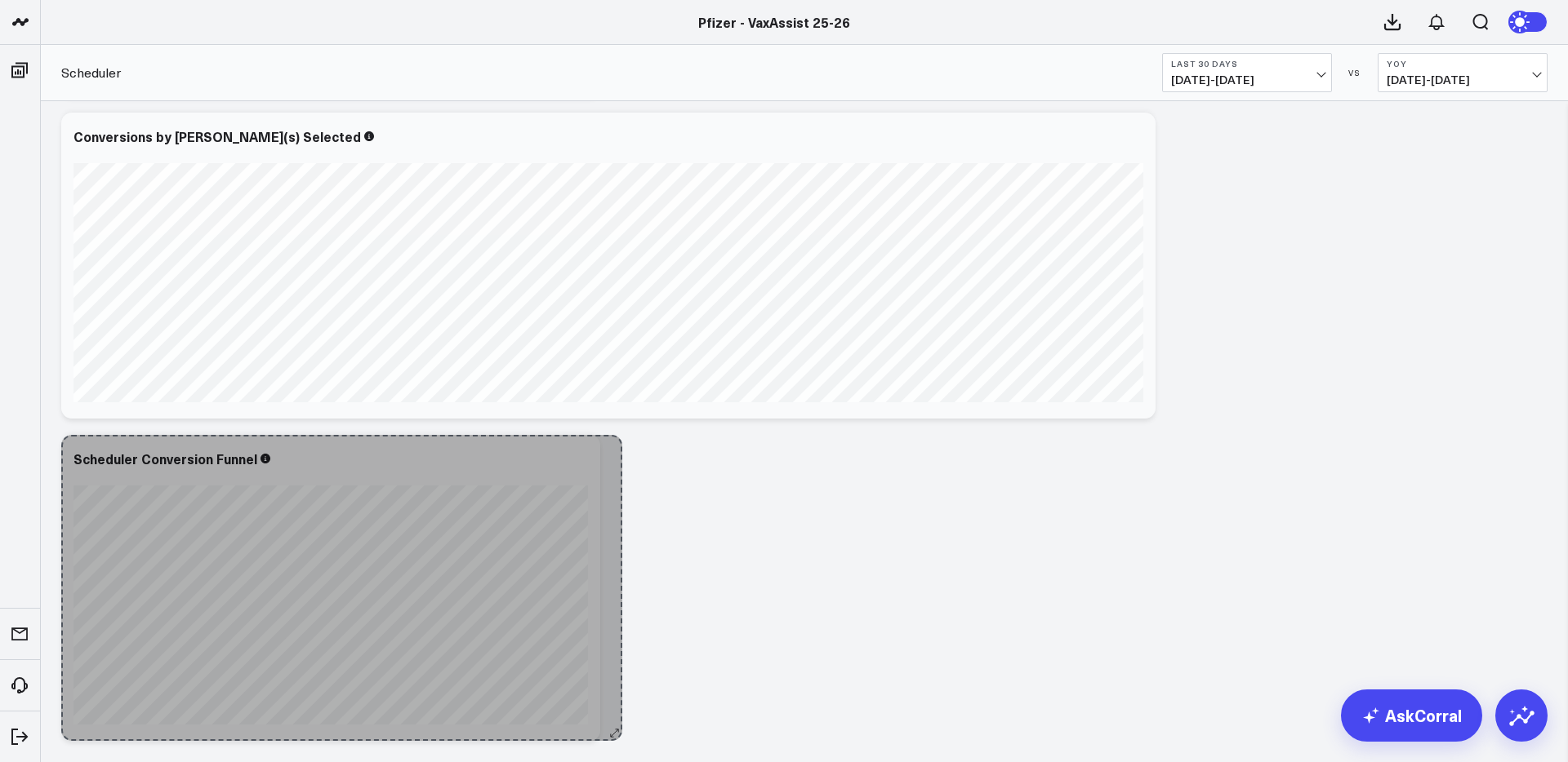
drag, startPoint x: 1488, startPoint y: 408, endPoint x: 1711, endPoint y: 393, distance: 223.5
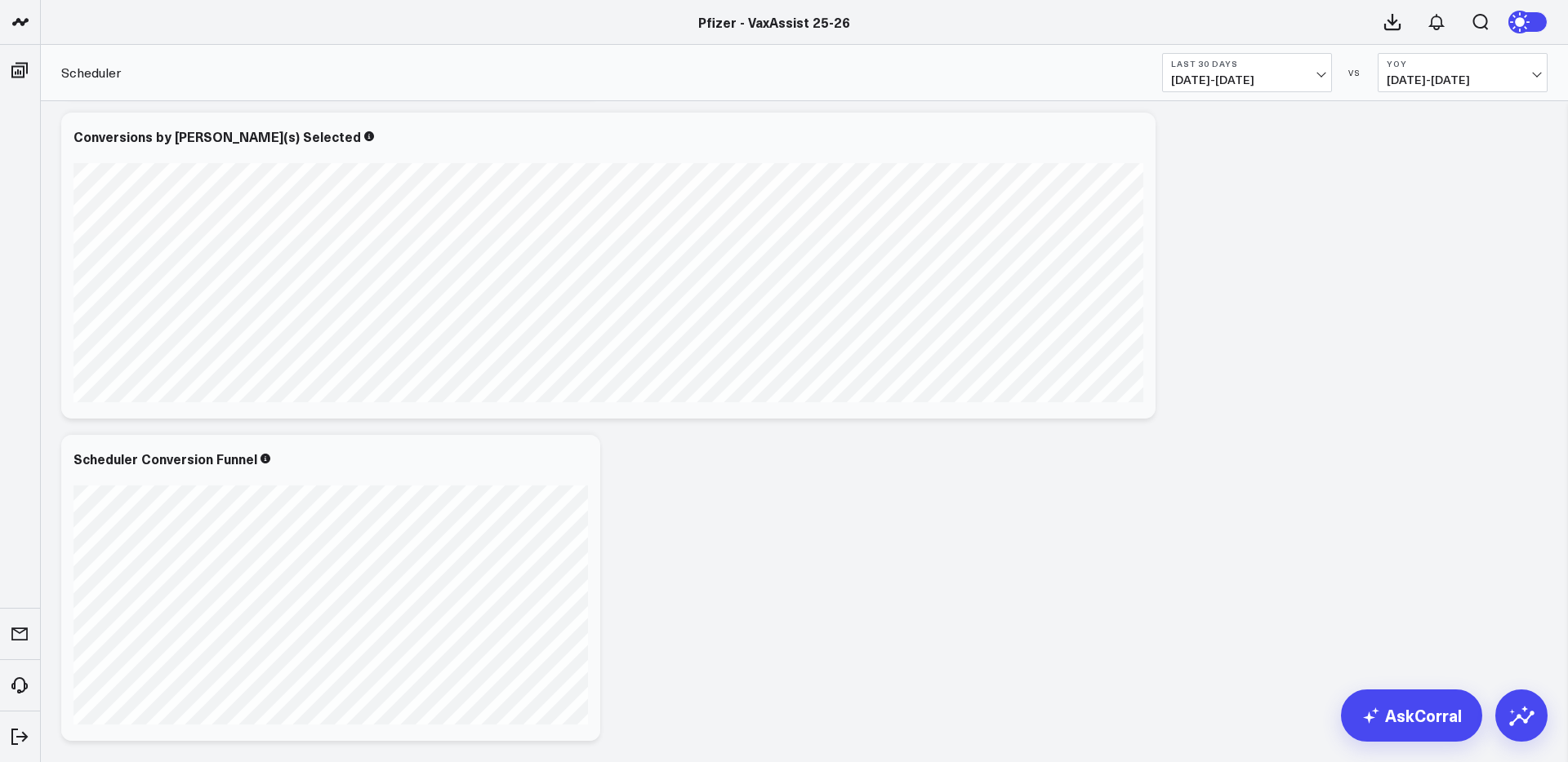
scroll to position [1151, 0]
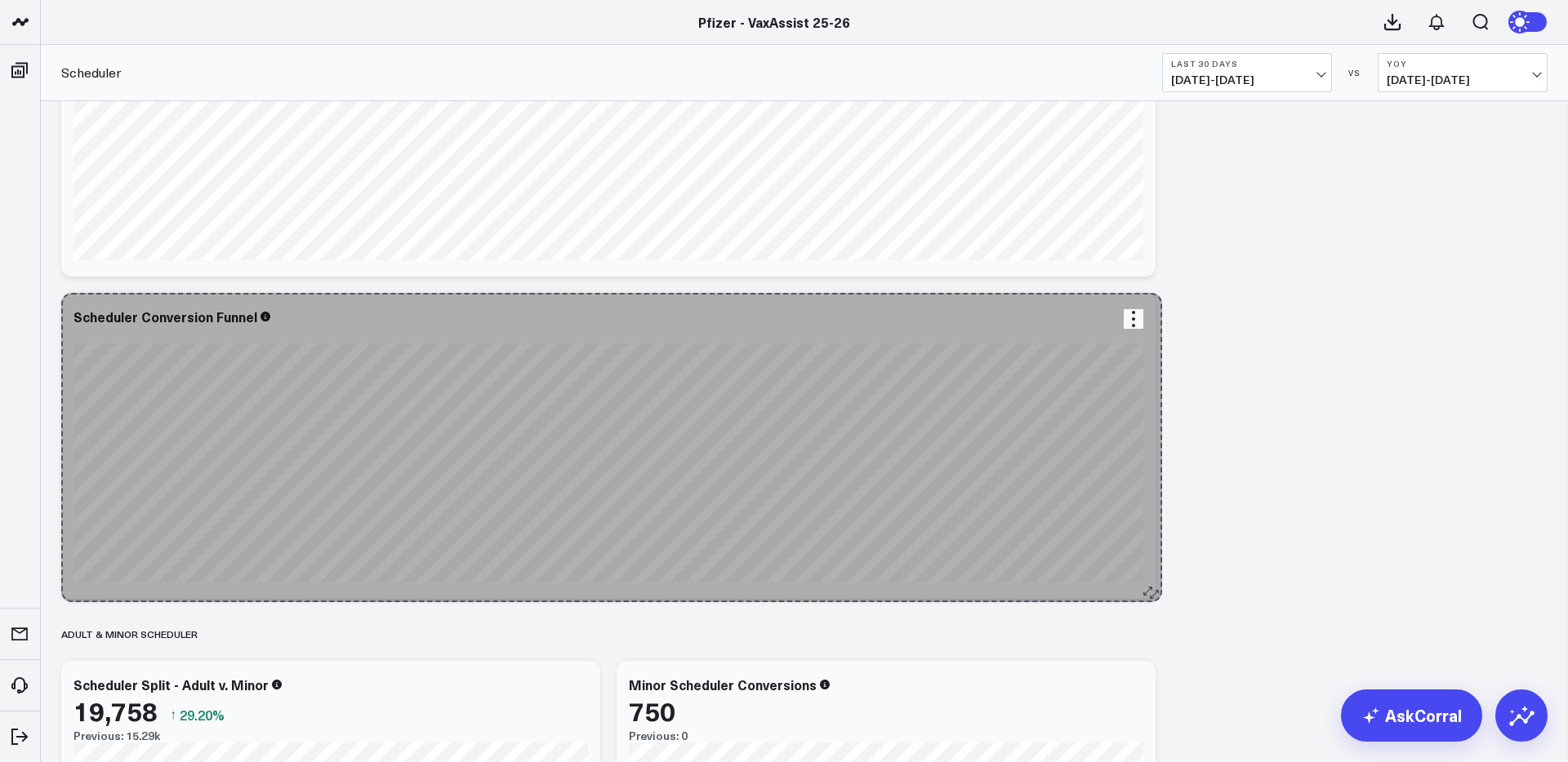
drag, startPoint x: 588, startPoint y: 590, endPoint x: 1149, endPoint y: 593, distance: 561.0
click at [1149, 593] on icon at bounding box center [1148, 591] width 12 height 12
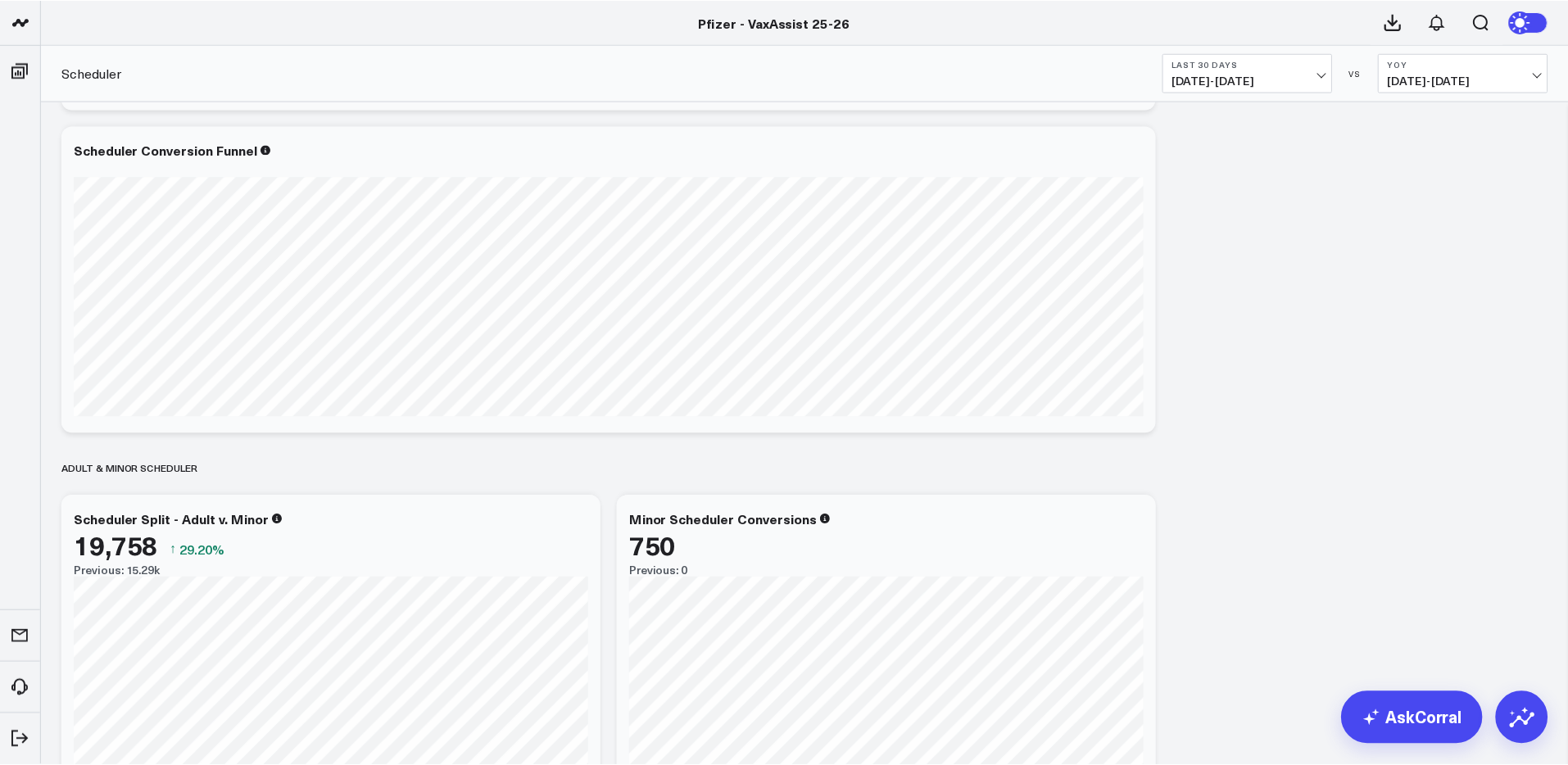
scroll to position [1254, 0]
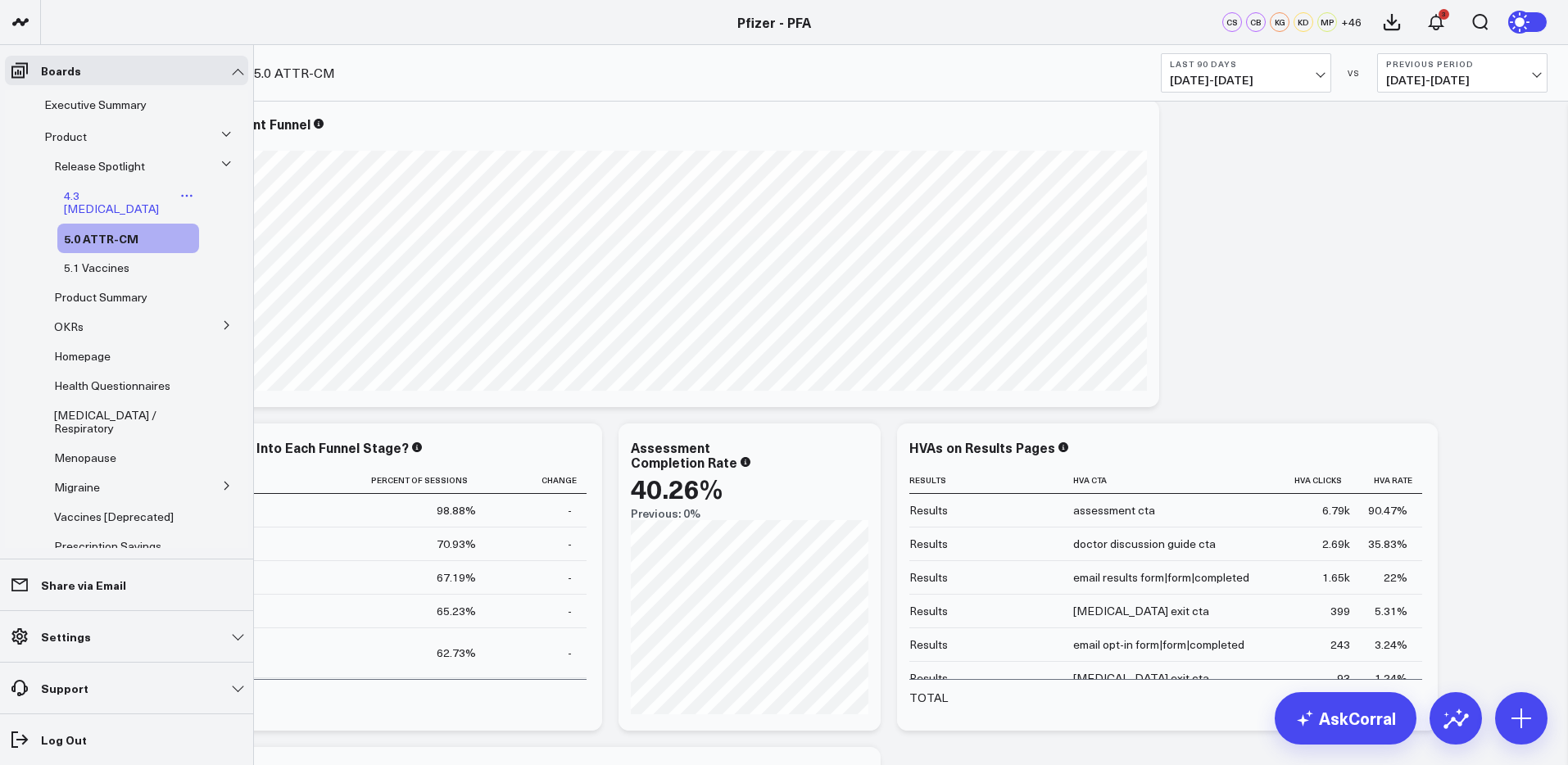
scroll to position [3, 0]
click at [215, 160] on button at bounding box center [226, 161] width 24 height 43
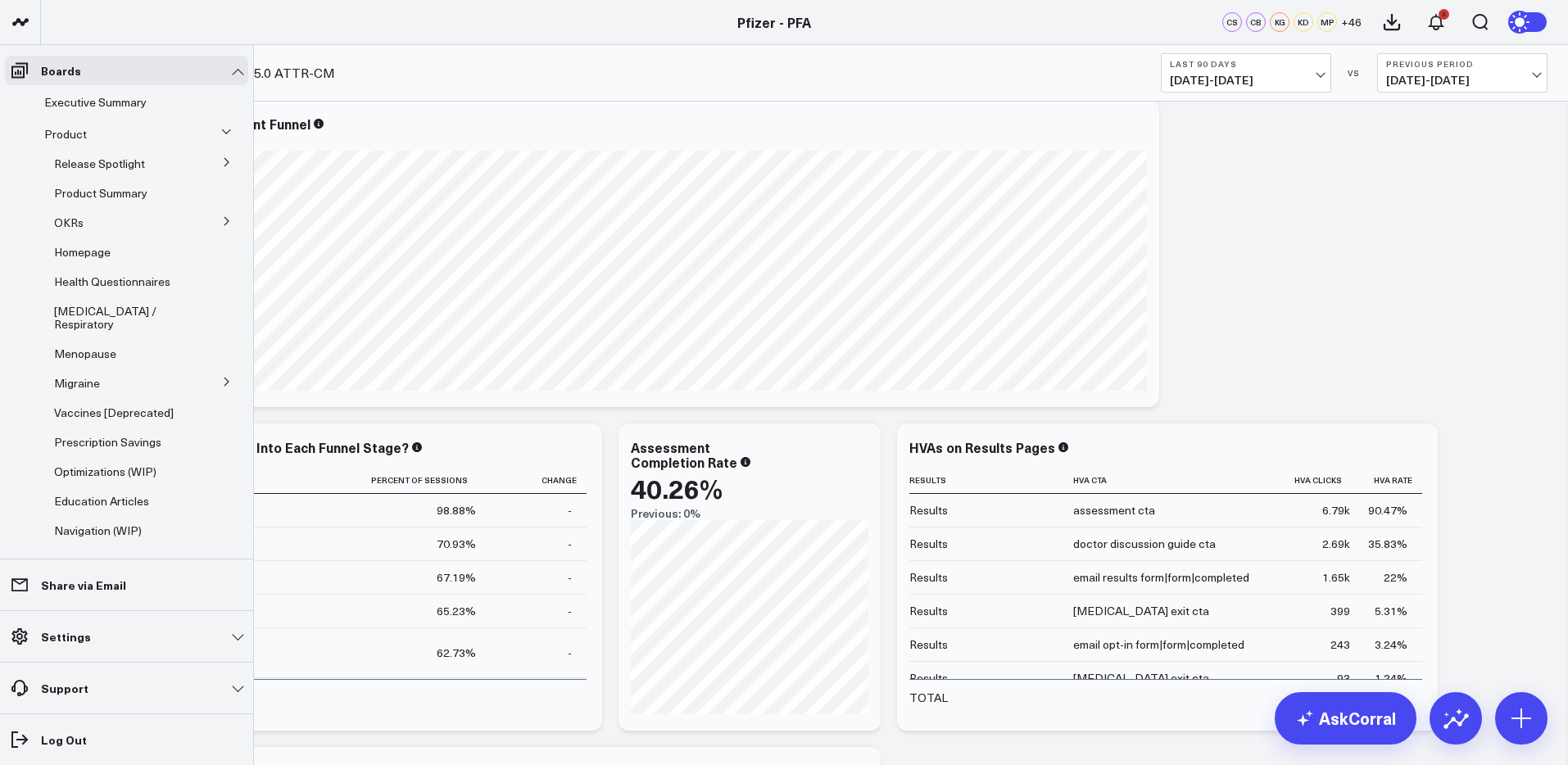
click at [222, 218] on icon at bounding box center [227, 221] width 10 height 10
click at [103, 282] on span "5.2 Release OKRs" at bounding box center [110, 281] width 92 height 16
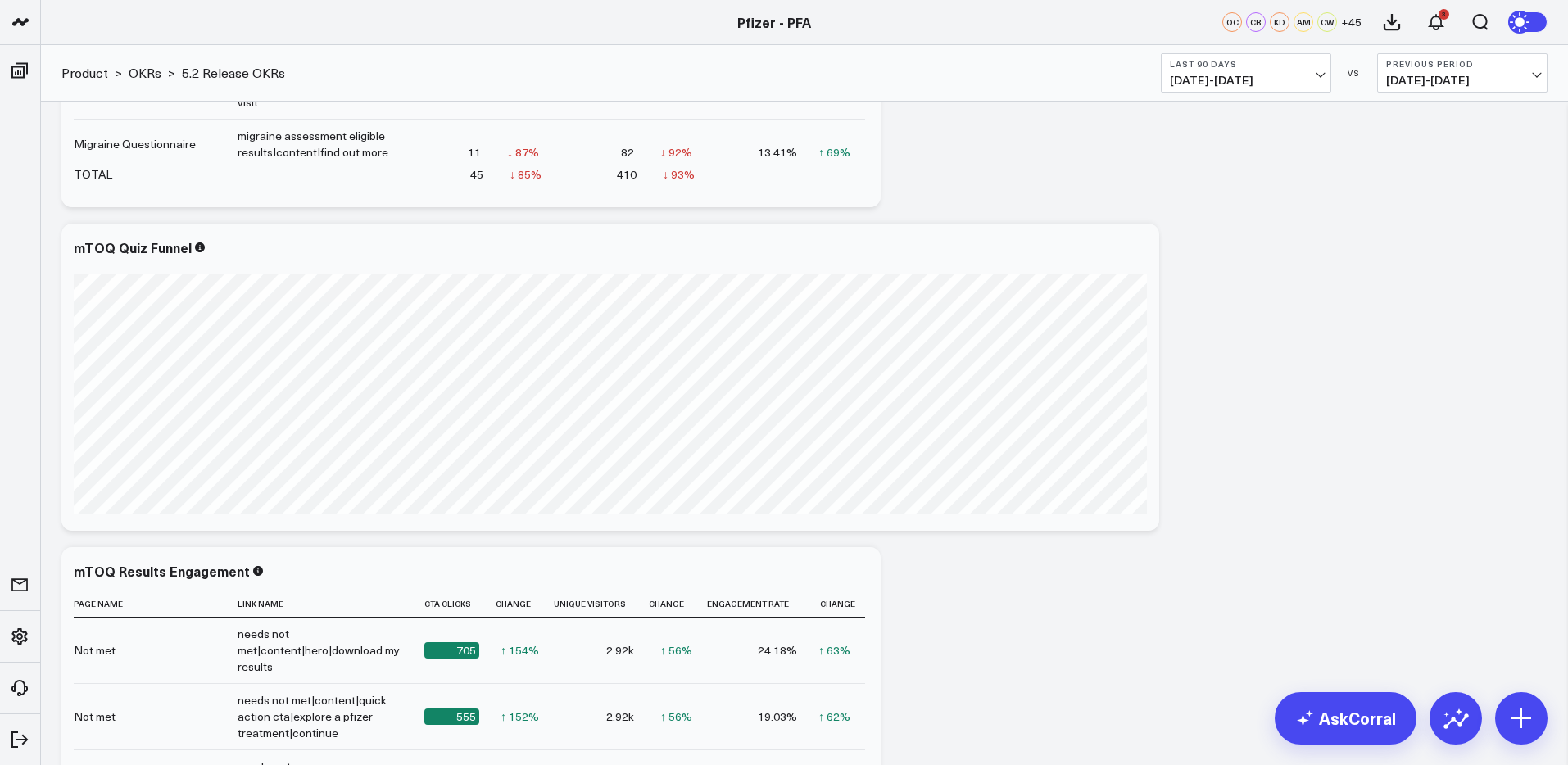
scroll to position [1781, 0]
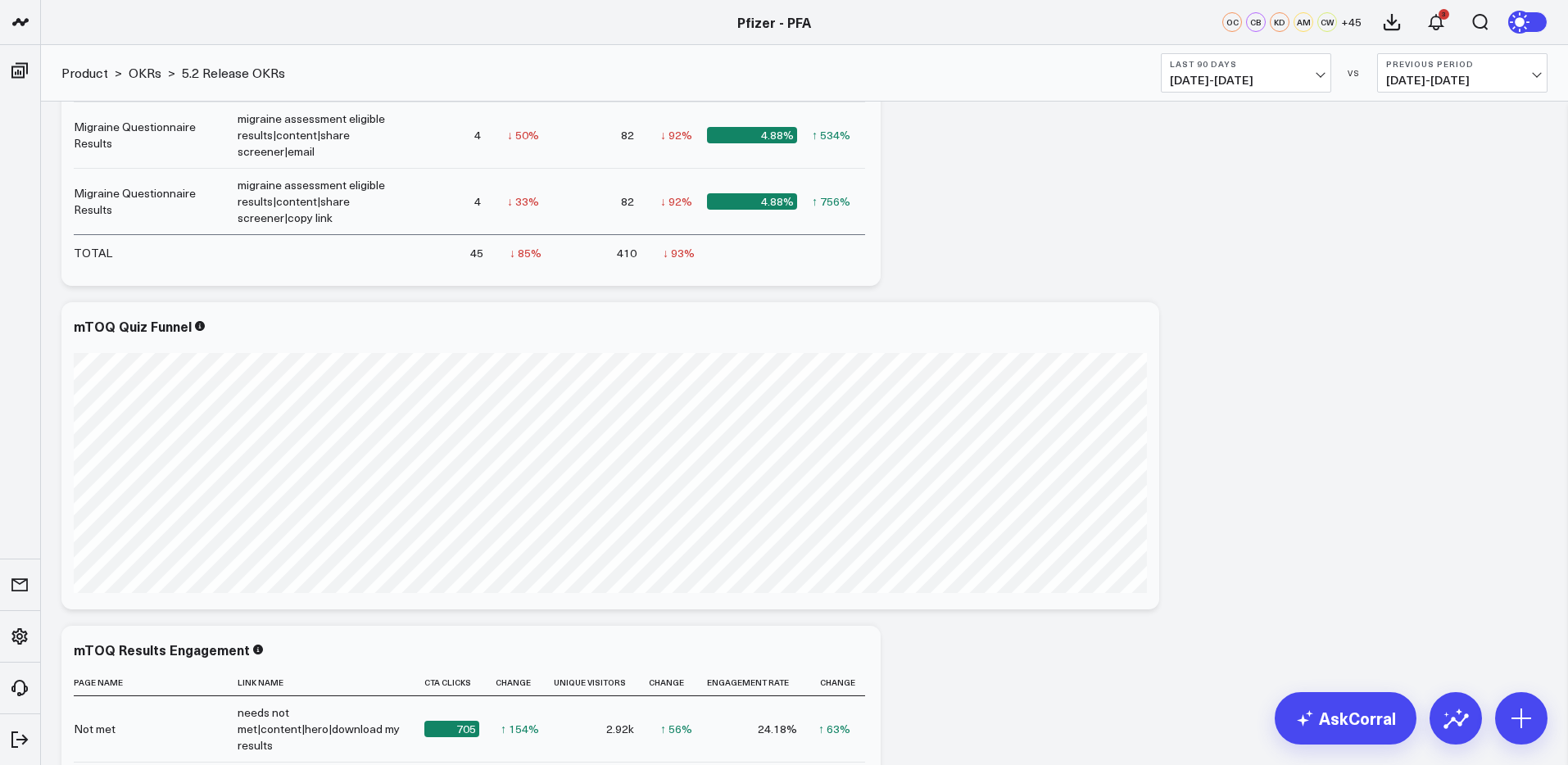
scroll to position [1698, 0]
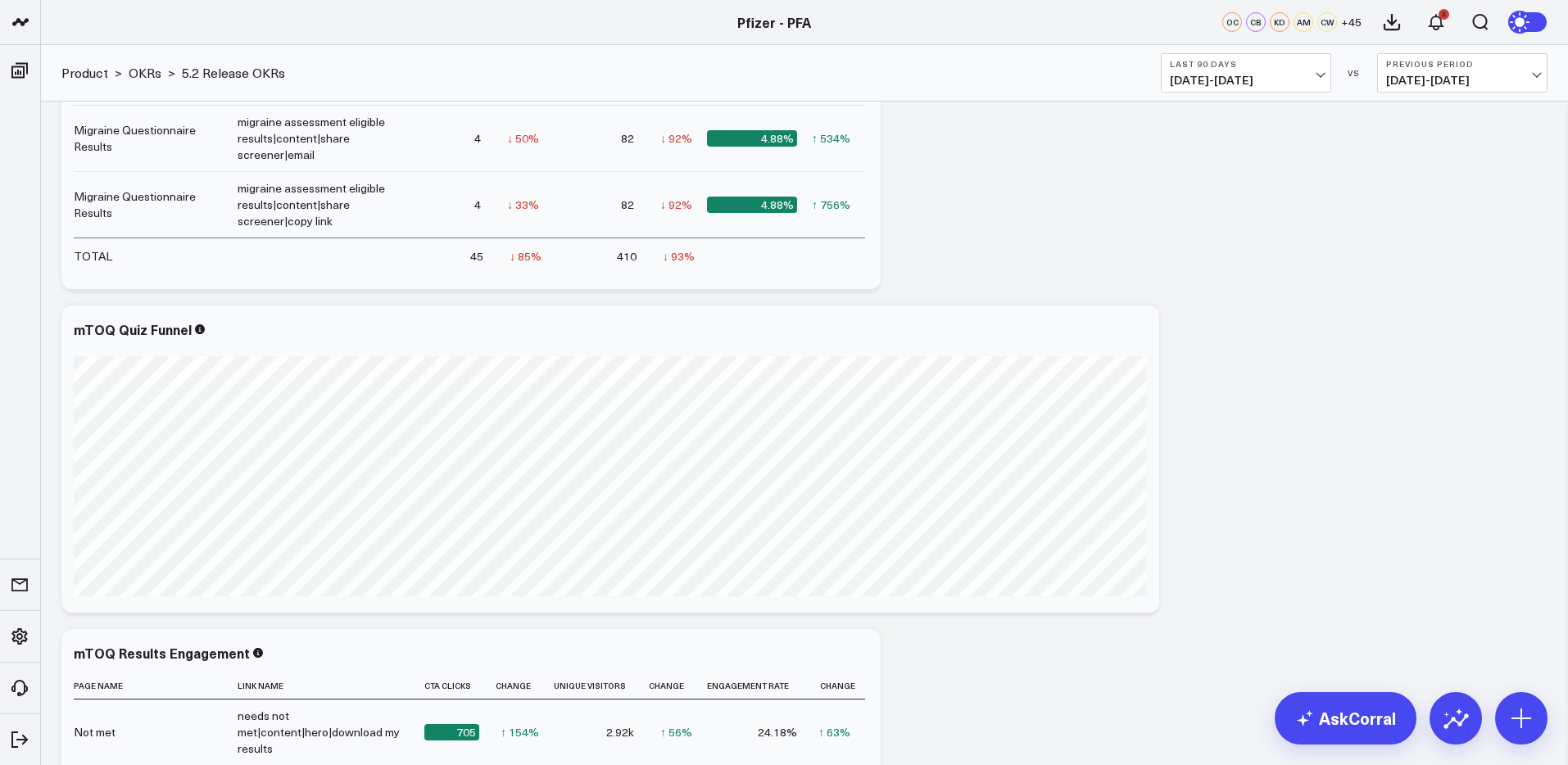
click at [1204, 78] on span "06/18/25 - 09/15/25" at bounding box center [1246, 80] width 152 height 13
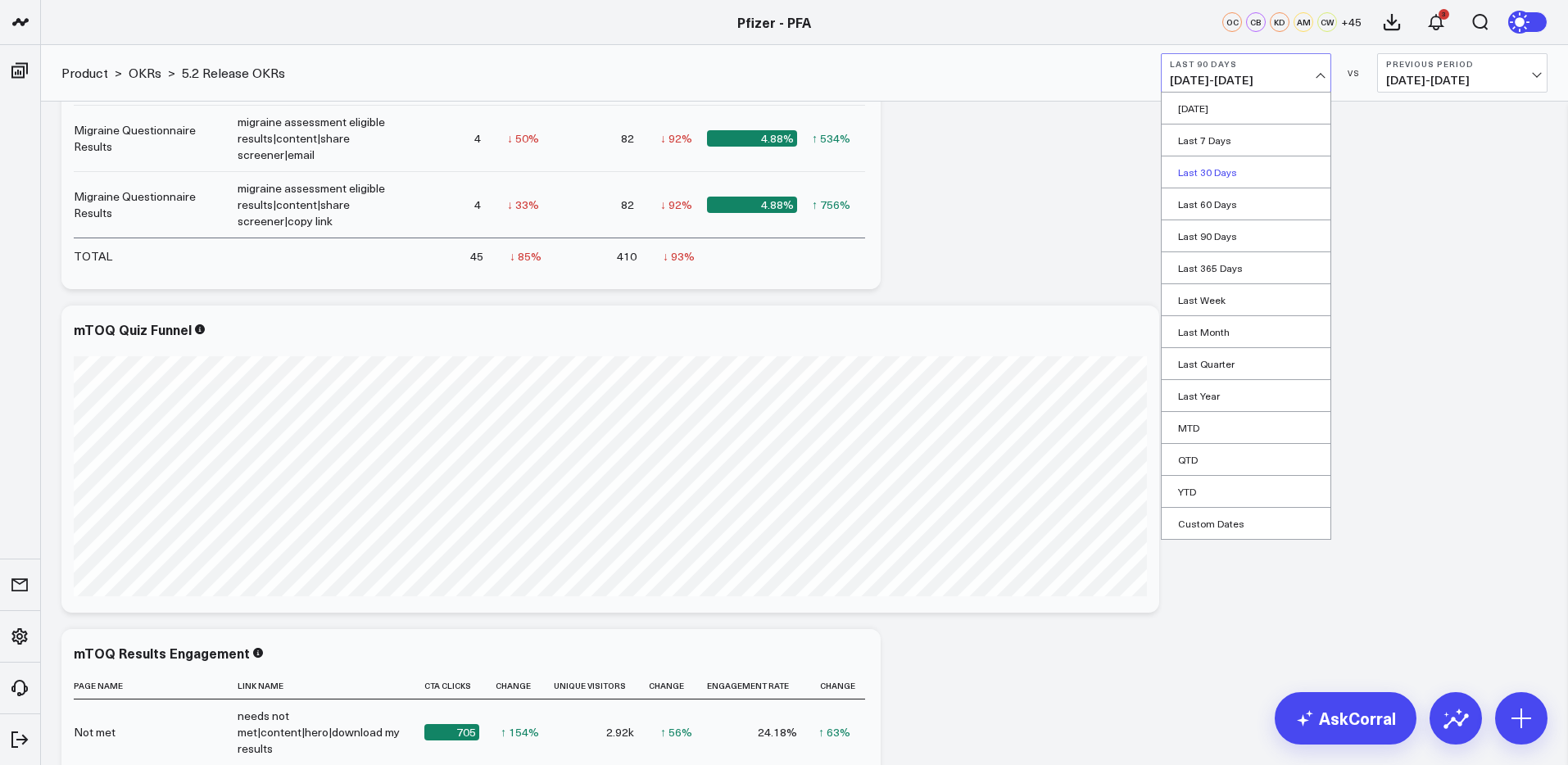
click at [1215, 174] on link "Last 30 Days" at bounding box center [1246, 171] width 169 height 31
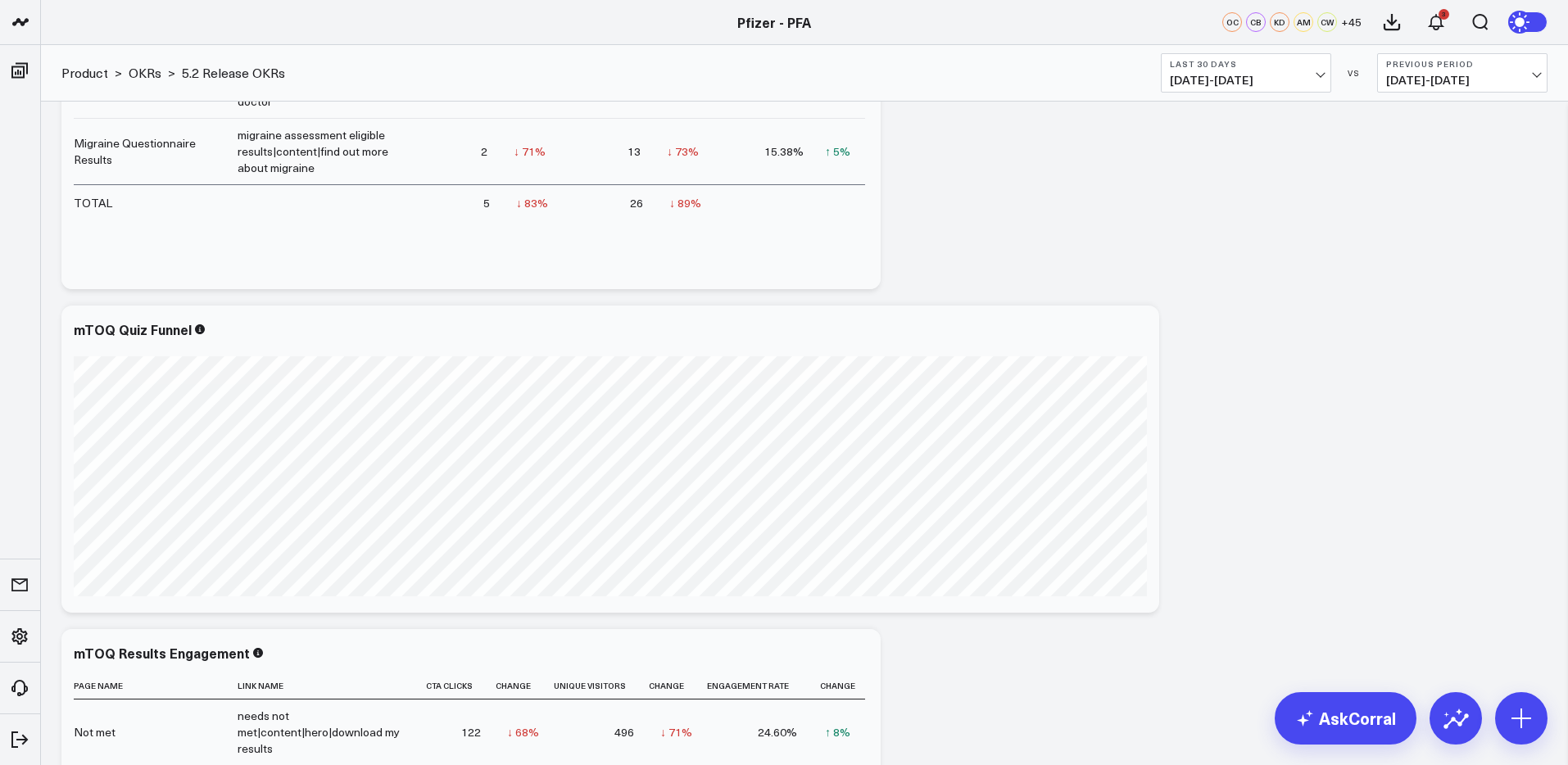
click at [1241, 75] on span "08/17/25 - 09/15/25" at bounding box center [1246, 80] width 152 height 13
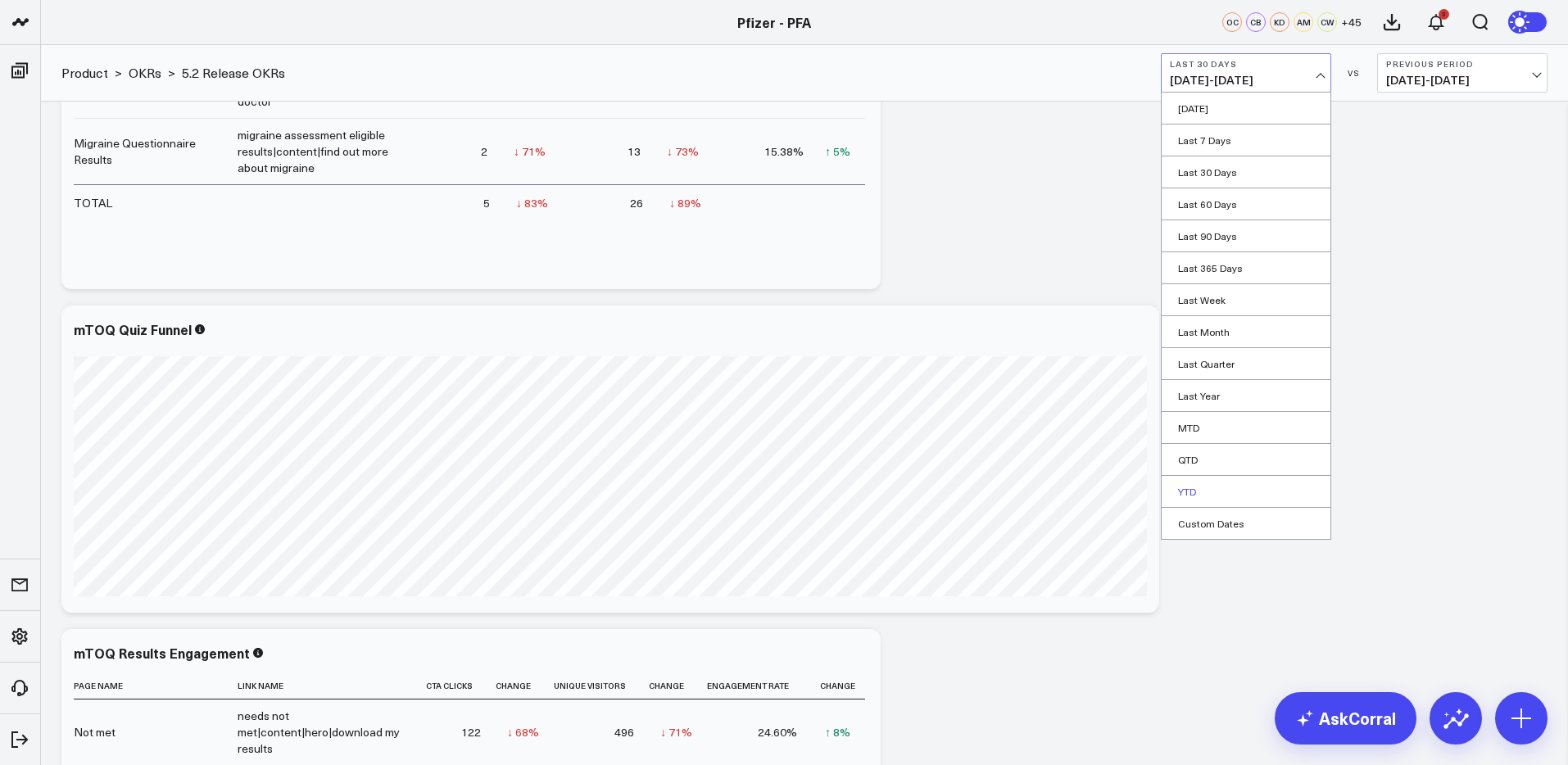
click at [1192, 489] on link "YTD" at bounding box center [1246, 491] width 169 height 31
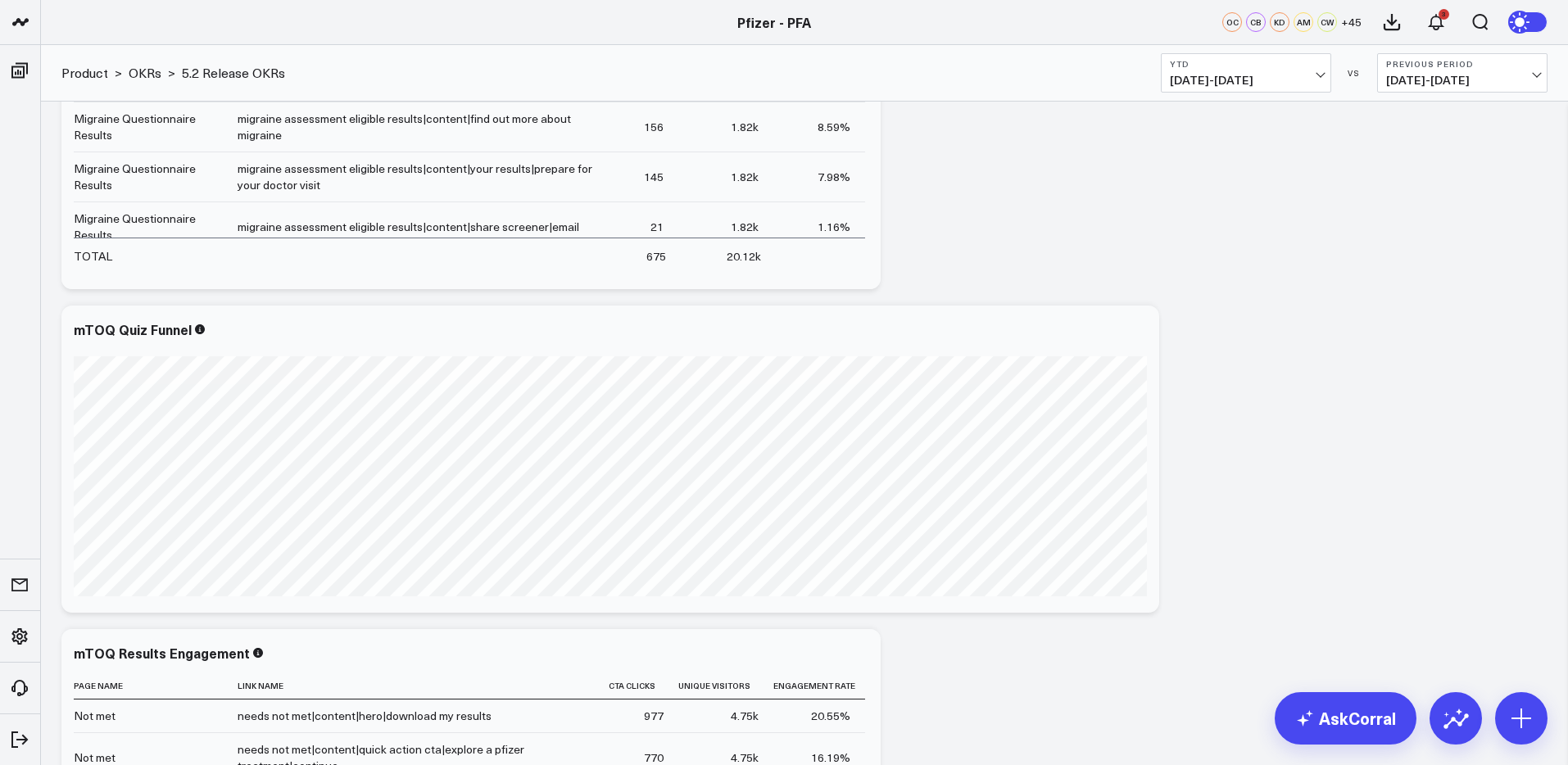
click at [1276, 81] on span "01/01/25 - 09/15/25" at bounding box center [1246, 80] width 152 height 13
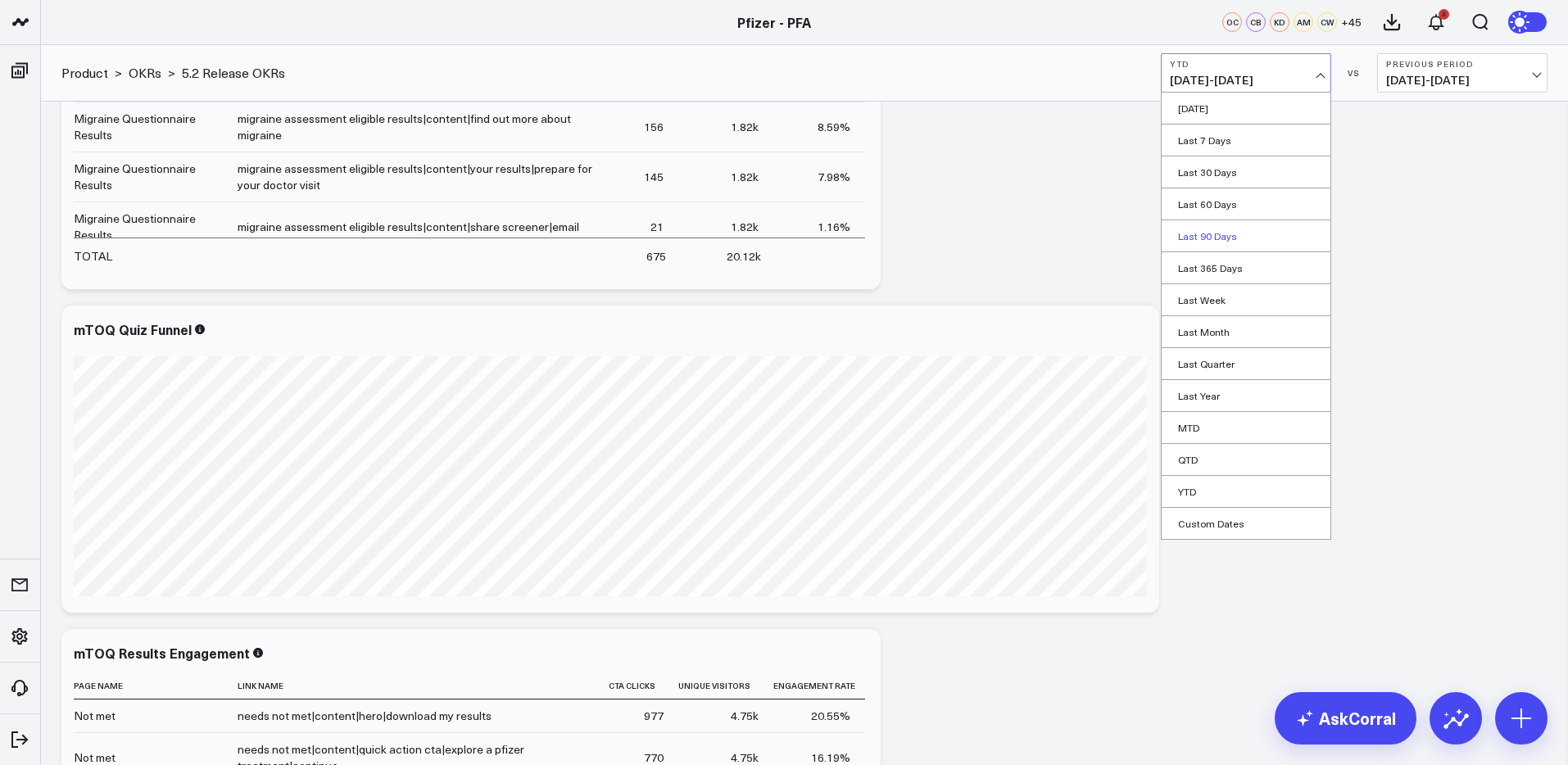
click at [1219, 238] on link "Last 90 Days" at bounding box center [1246, 236] width 169 height 31
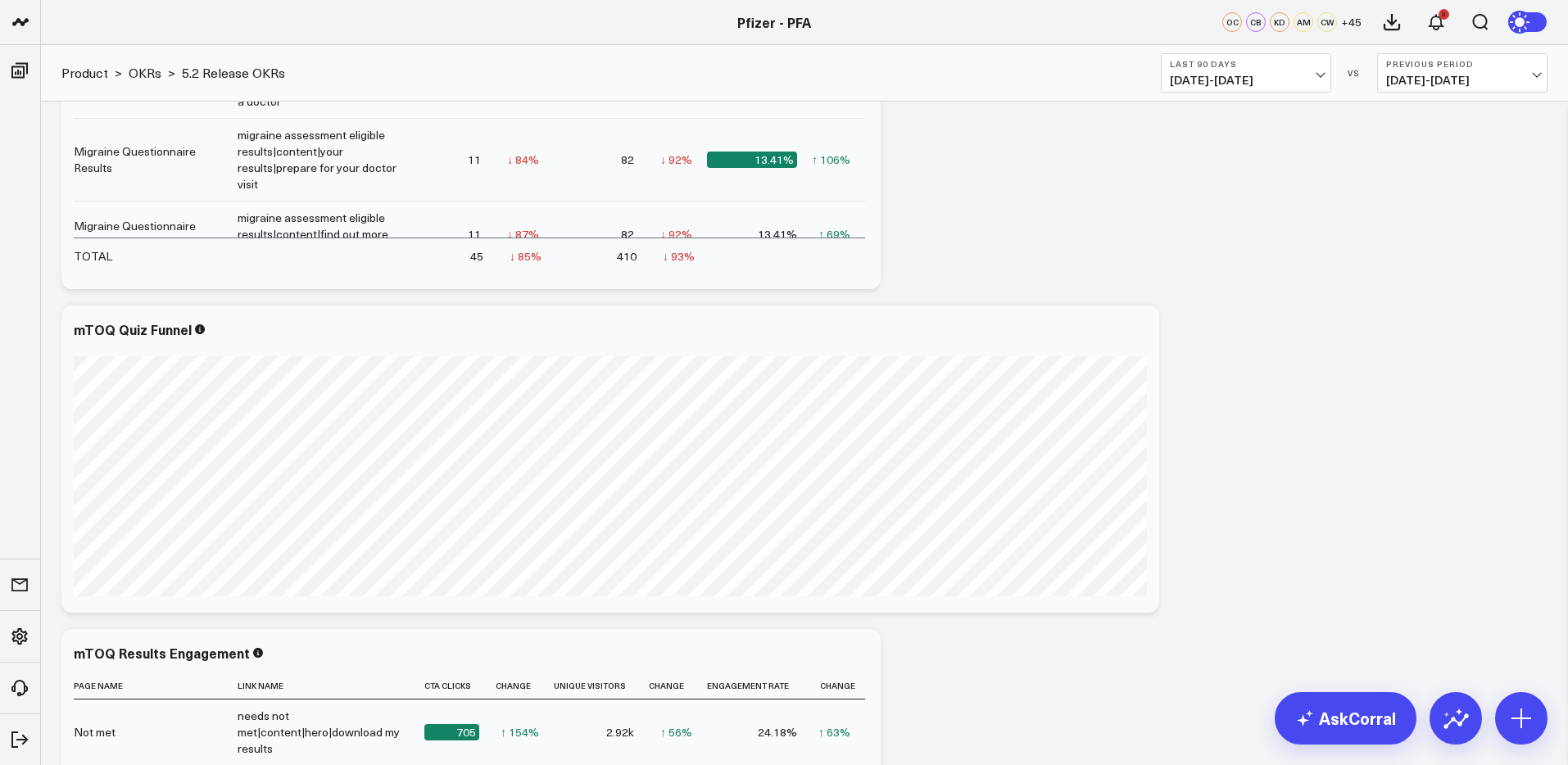
click at [1263, 73] on span "06/18/25 - 09/15/25" at bounding box center [1246, 80] width 152 height 13
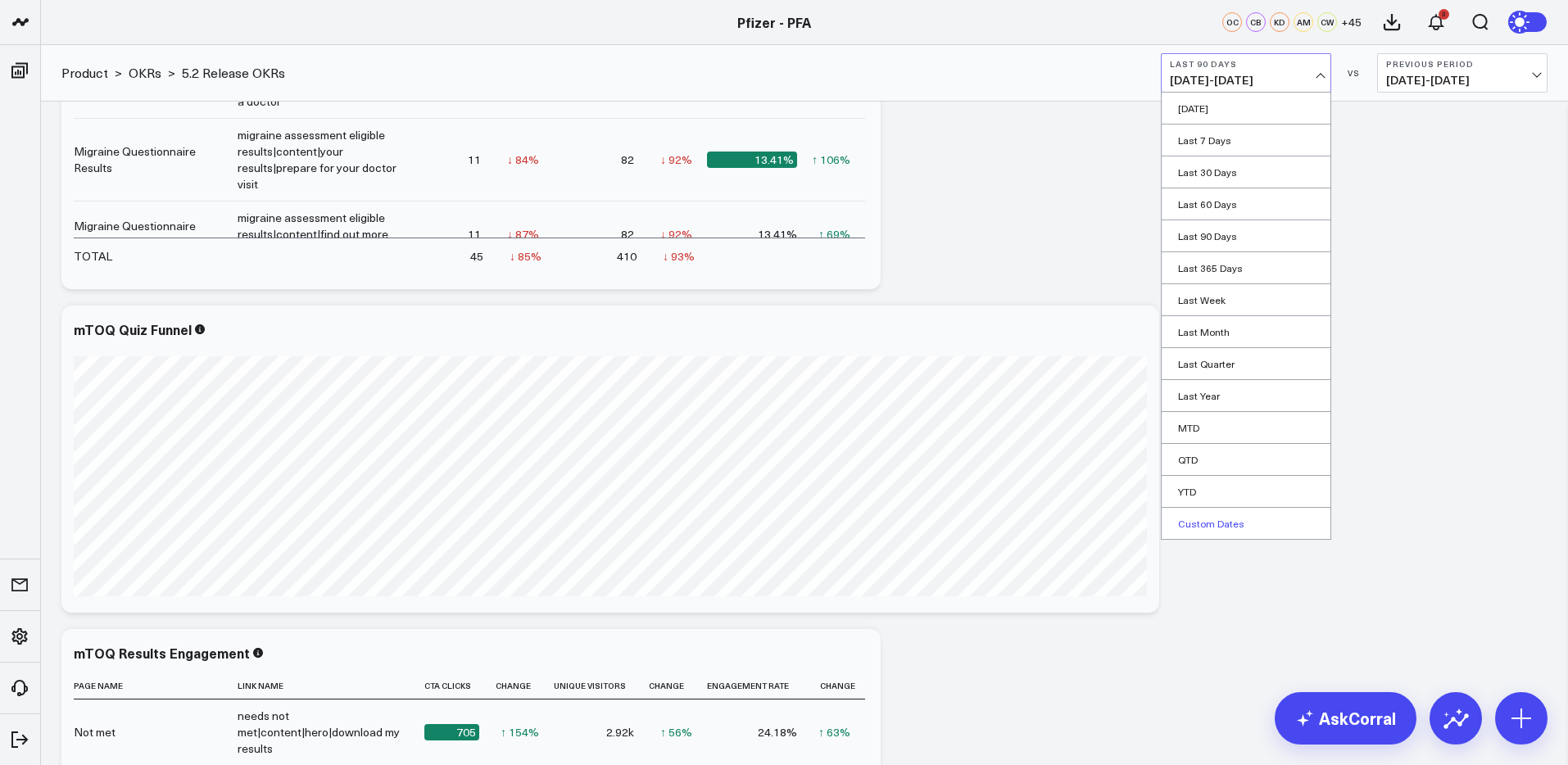
click at [1208, 525] on link "Custom Dates" at bounding box center [1246, 523] width 169 height 31
select select "8"
select select "2025"
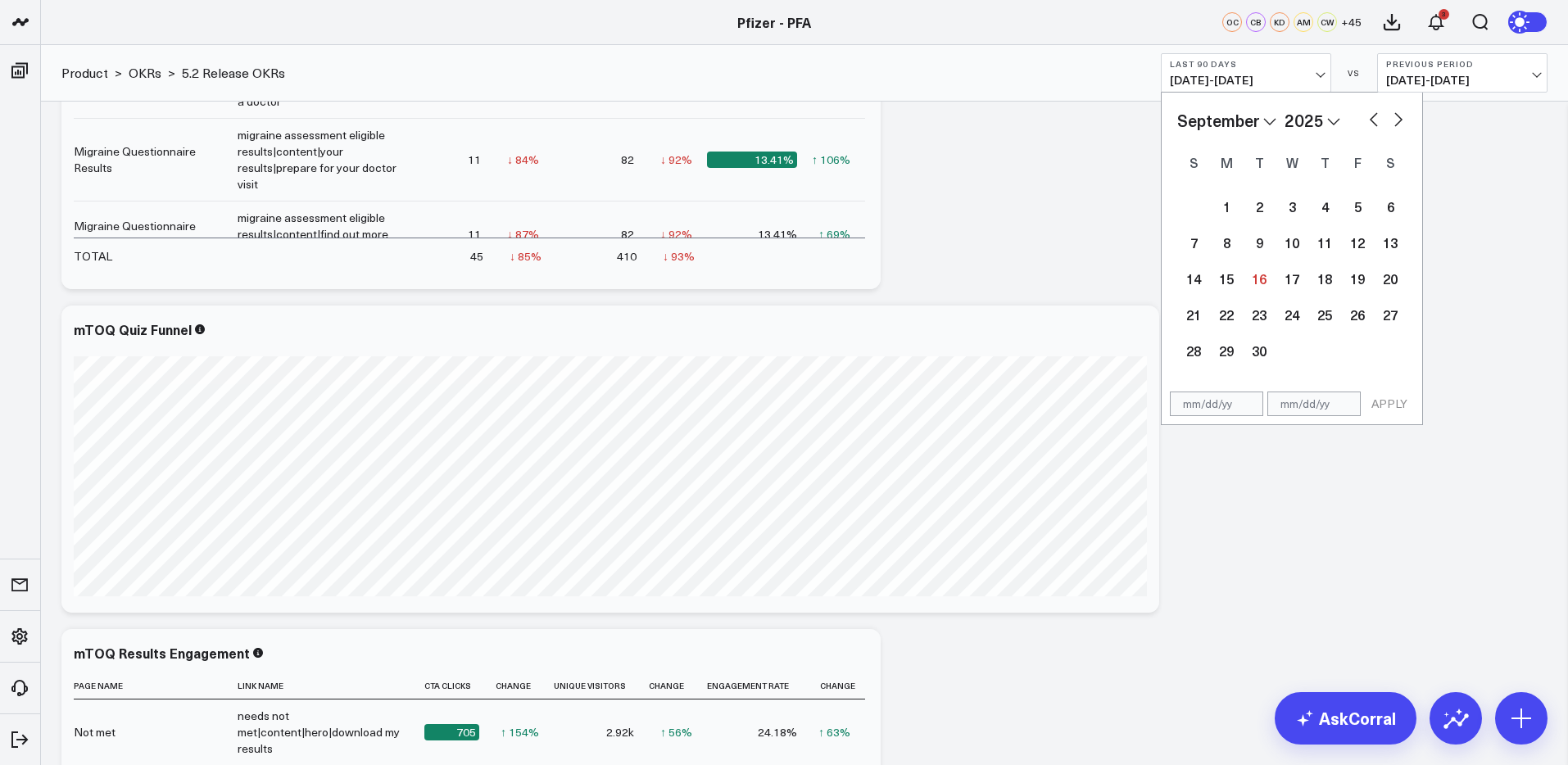
click at [1374, 113] on button "button" at bounding box center [1373, 119] width 17 height 20
select select "7"
select select "2025"
click at [1374, 113] on button "button" at bounding box center [1373, 119] width 17 height 20
select select "5"
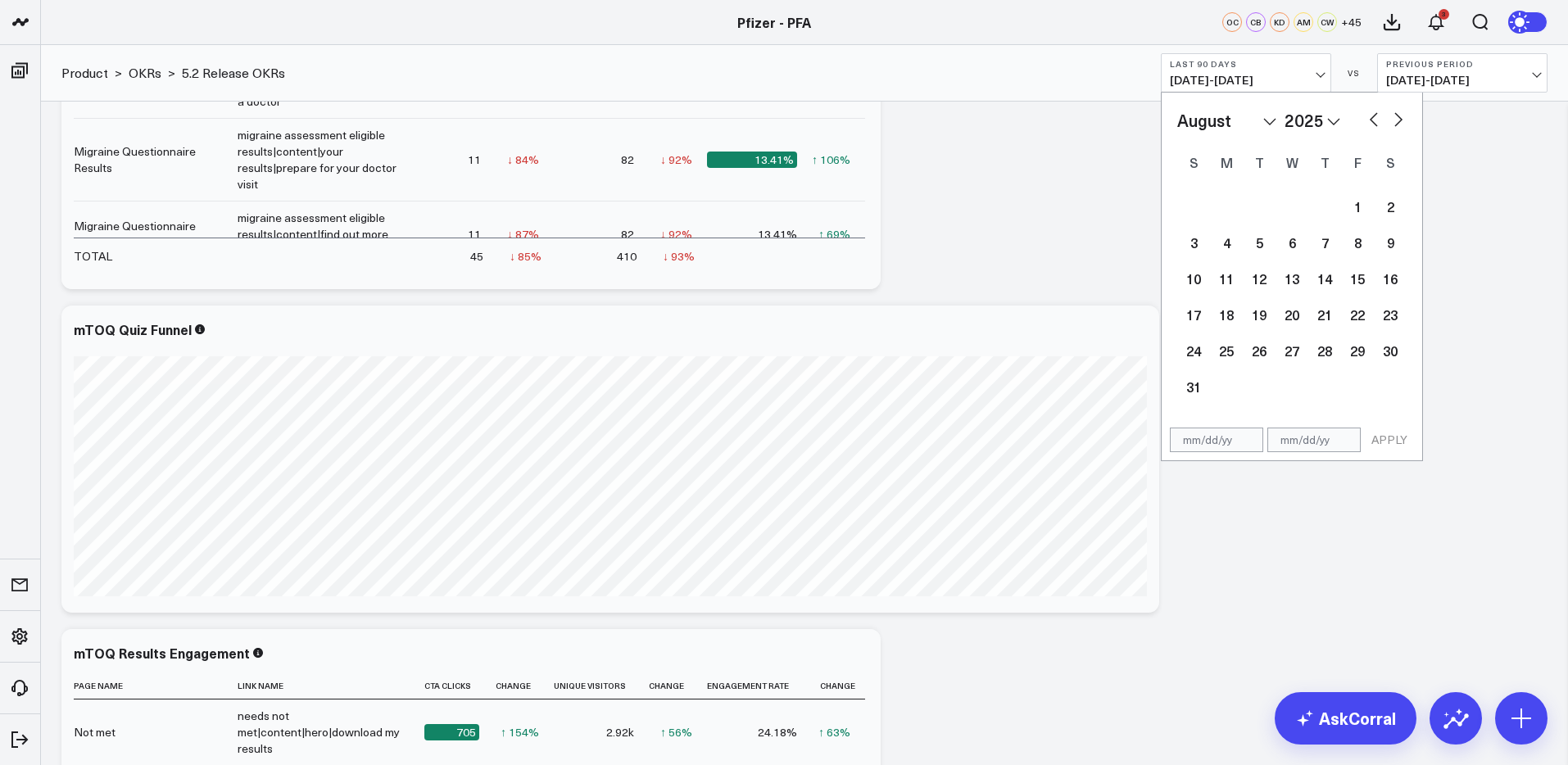
select select "2025"
click at [1374, 113] on button "button" at bounding box center [1373, 119] width 17 height 20
select select "4"
select select "2025"
click at [1374, 113] on button "button" at bounding box center [1373, 119] width 17 height 20
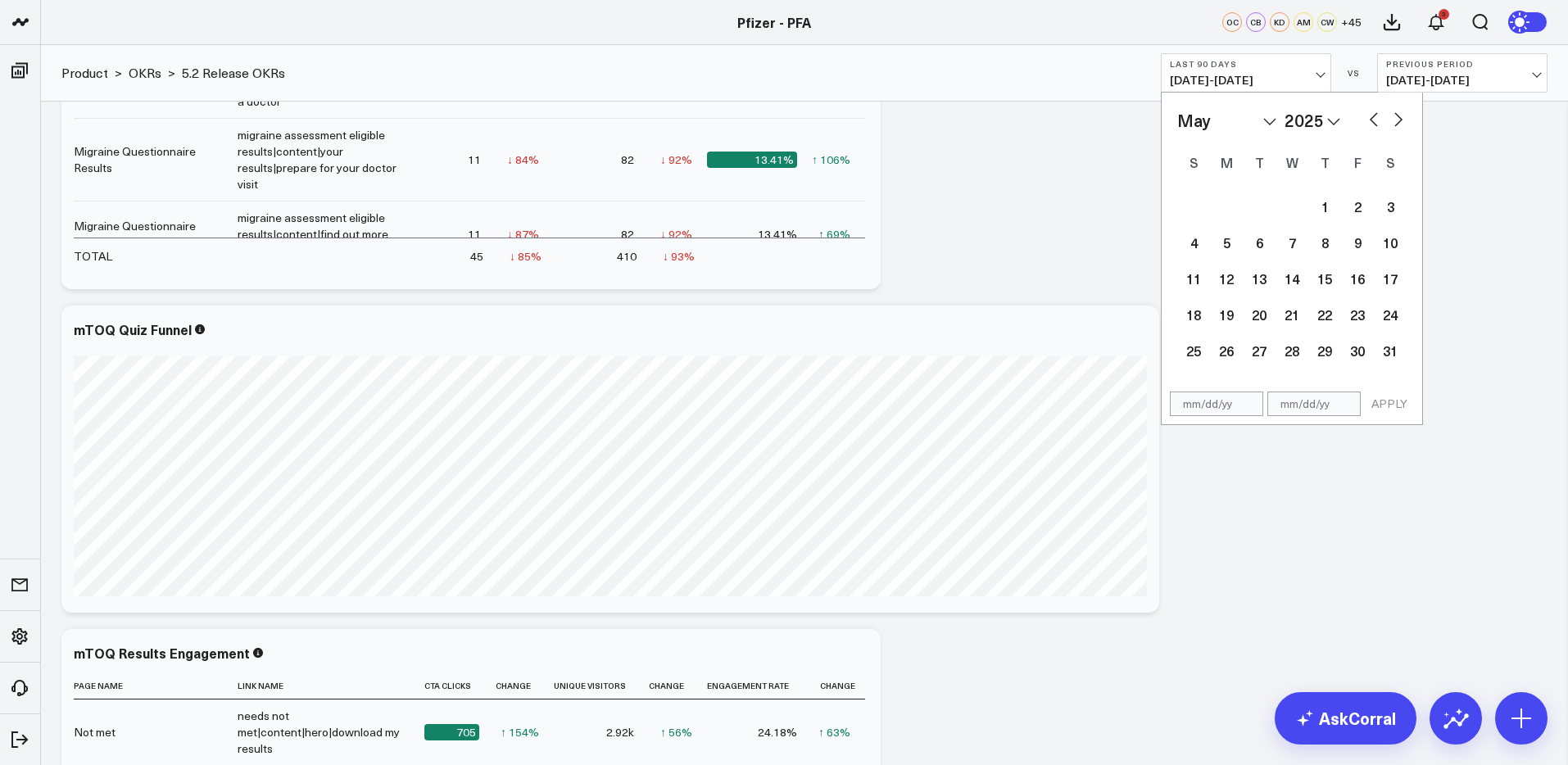
select select "3"
select select "2025"
click at [1374, 113] on button "button" at bounding box center [1373, 119] width 17 height 20
select select "2"
select select "2025"
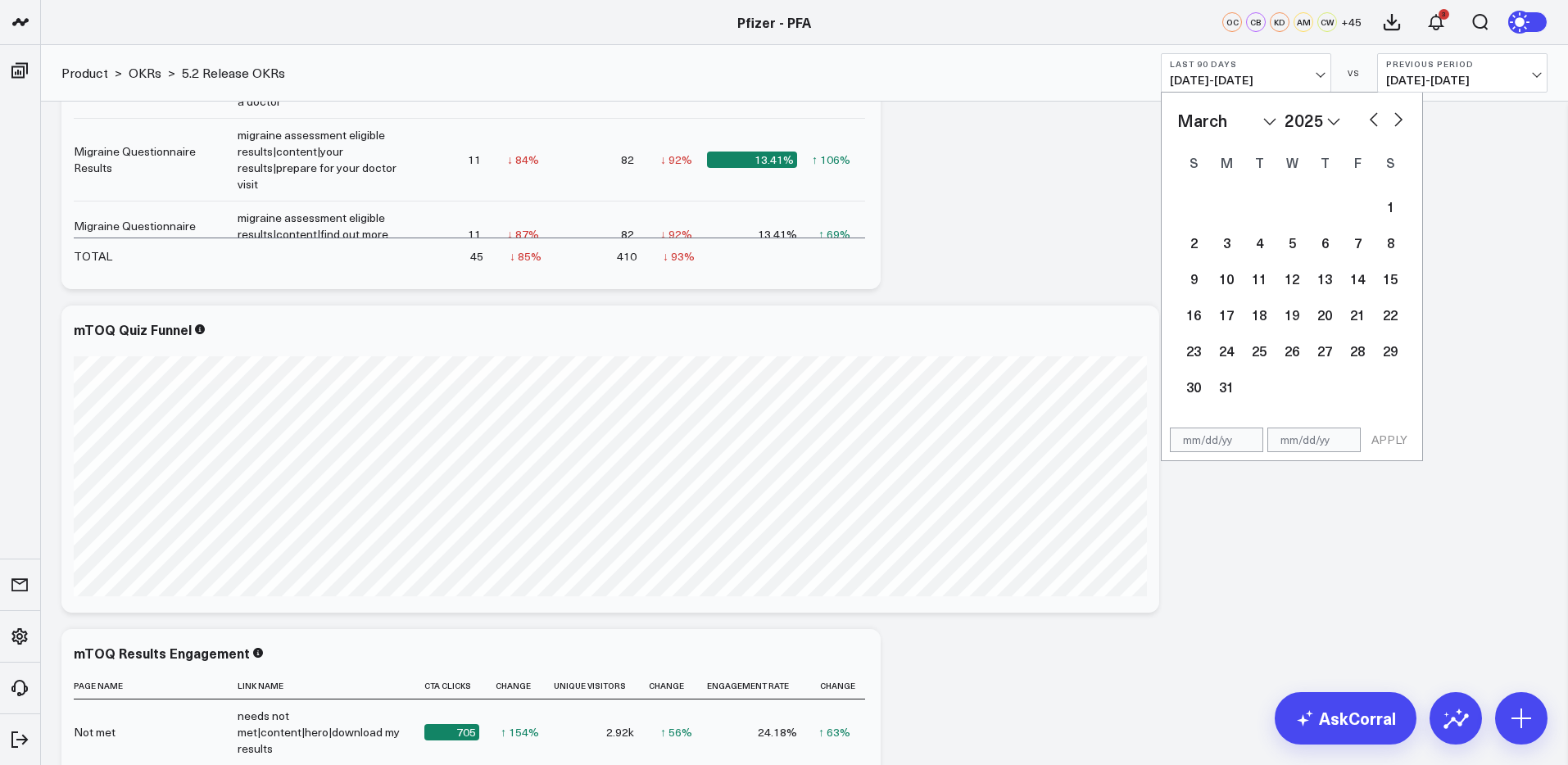
click at [1374, 113] on button "button" at bounding box center [1373, 119] width 17 height 20
select select "1"
select select "2025"
click at [1374, 113] on button "button" at bounding box center [1373, 119] width 17 height 20
select select "2025"
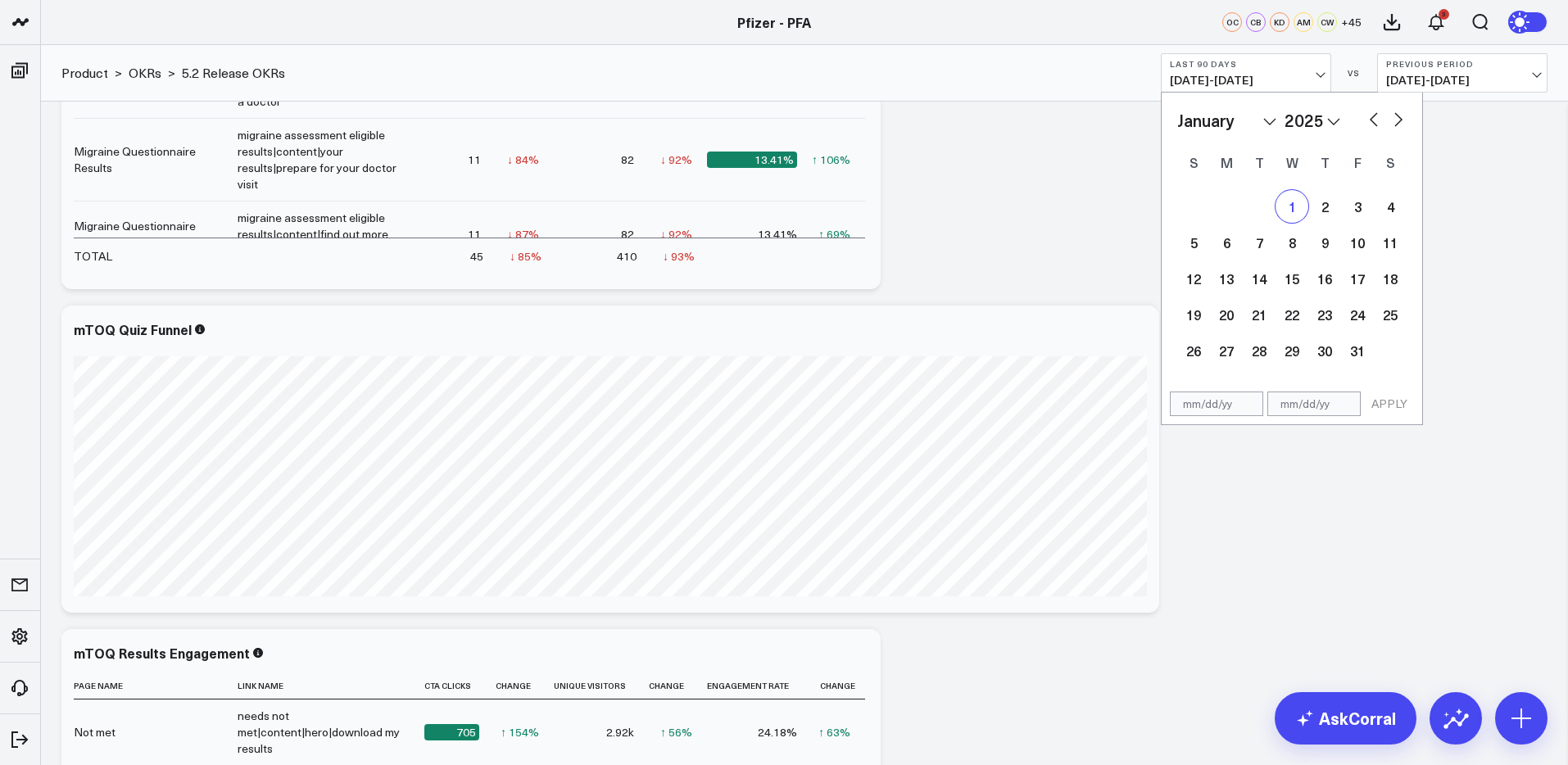
click at [1296, 205] on div "1" at bounding box center [1292, 206] width 33 height 33
type input "01/01/25"
select select "2025"
click at [1395, 119] on button "button" at bounding box center [1399, 119] width 17 height 20
select select "1"
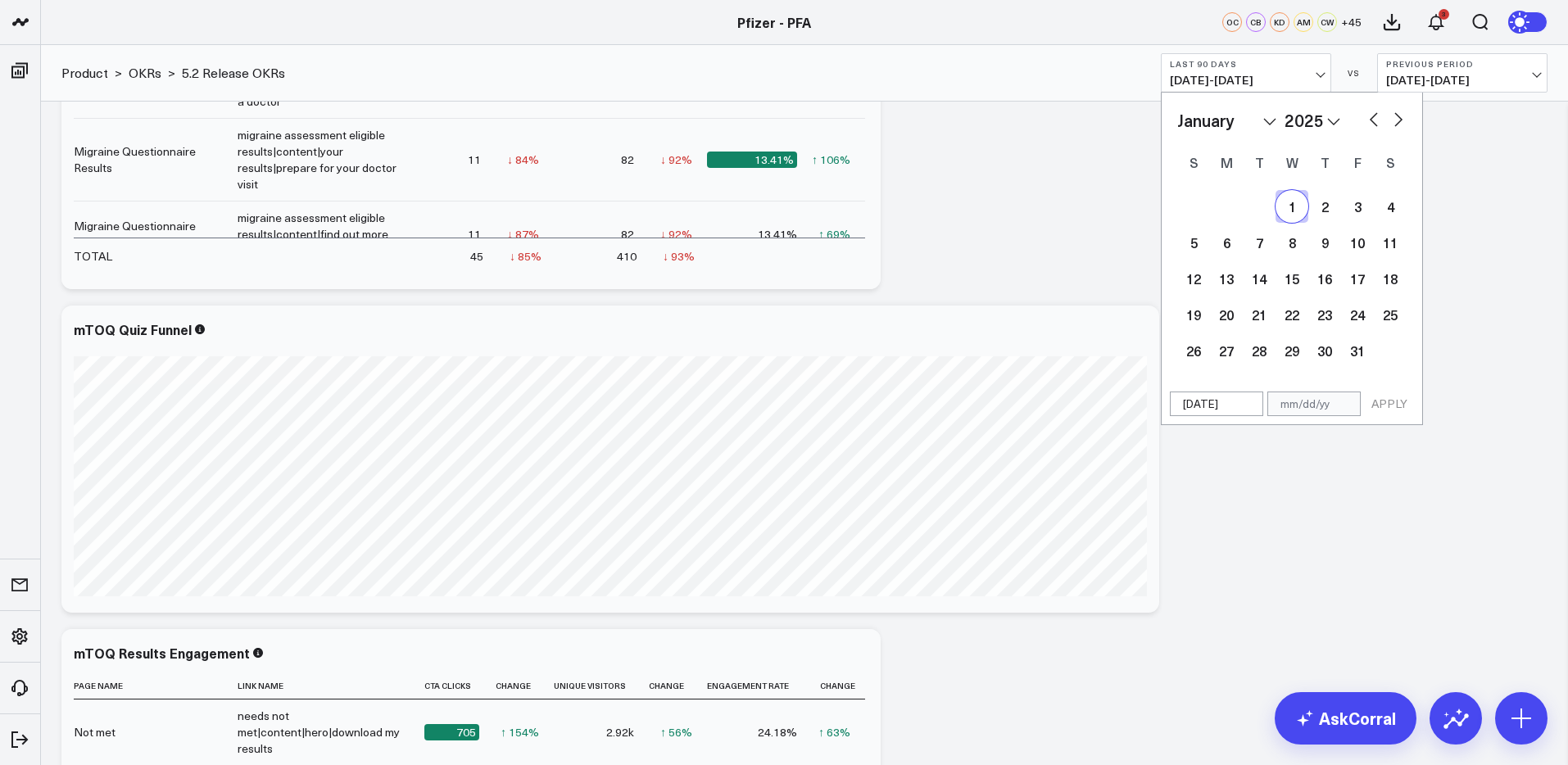
select select "2025"
click at [1395, 119] on button "button" at bounding box center [1399, 119] width 17 height 20
select select "2"
select select "2025"
click at [1395, 119] on button "button" at bounding box center [1399, 119] width 17 height 20
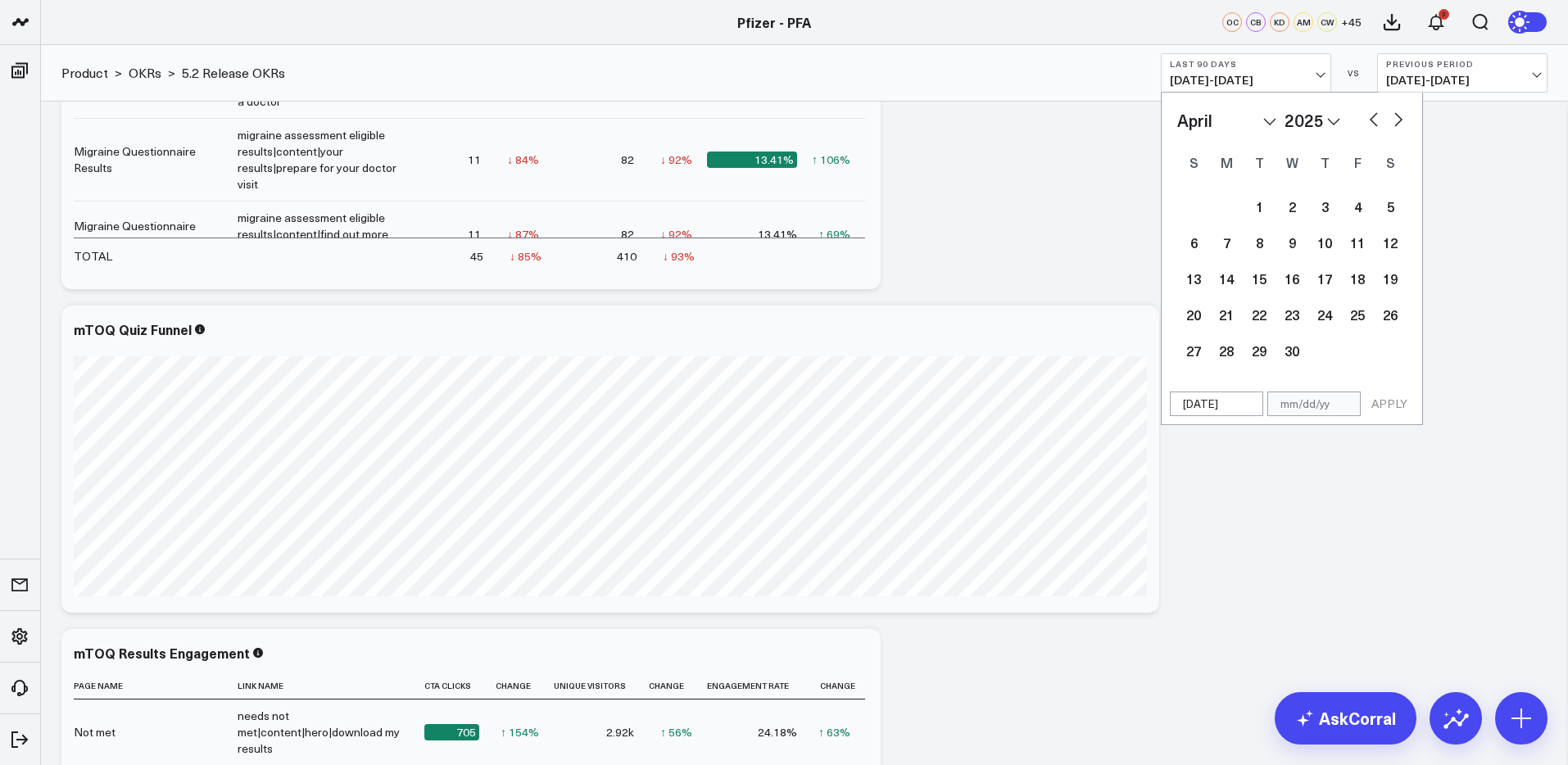
click at [1395, 119] on button "button" at bounding box center [1399, 119] width 17 height 20
select select "5"
select select "2025"
click at [1395, 119] on button "button" at bounding box center [1399, 119] width 17 height 20
select select "6"
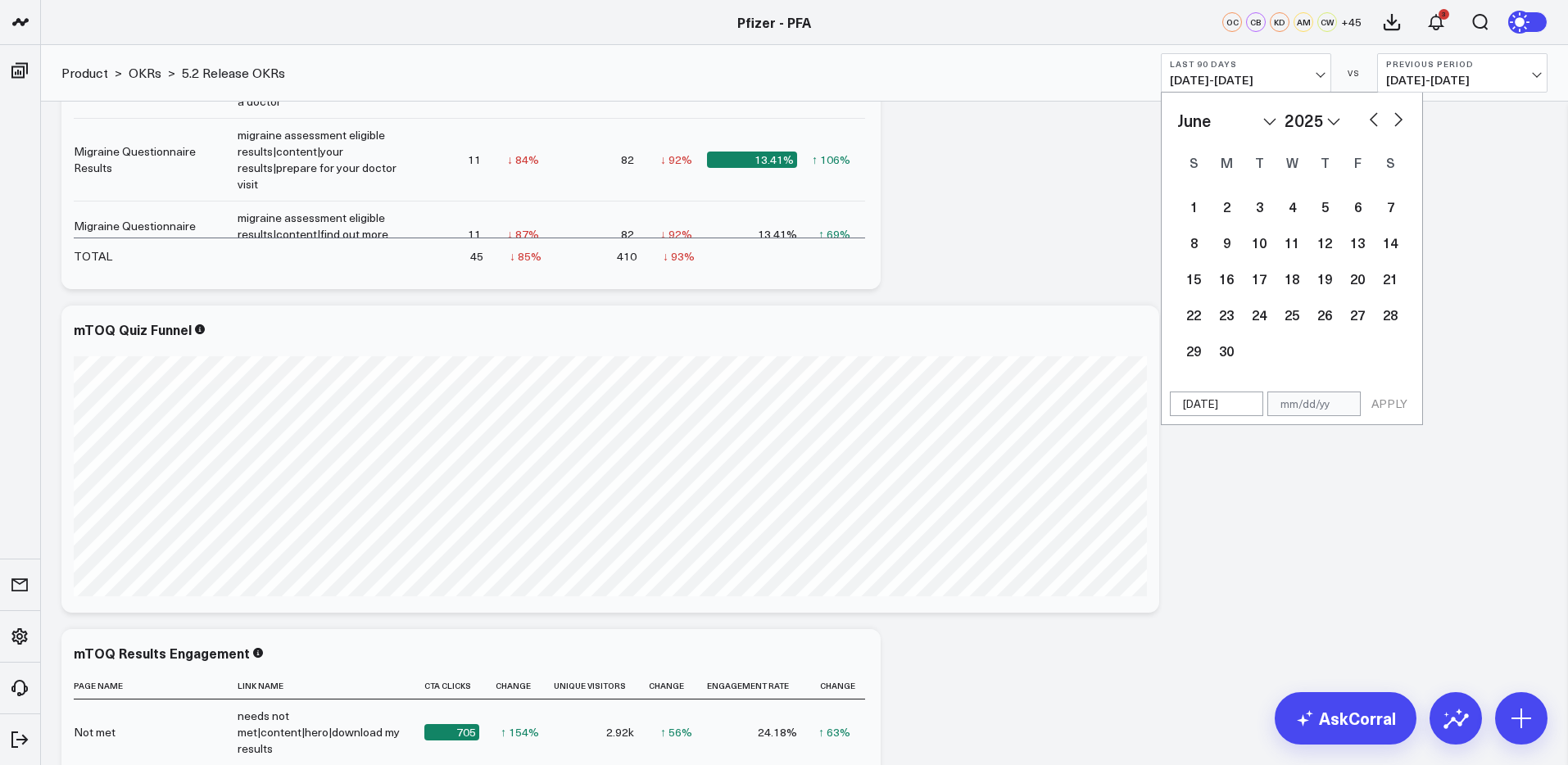
select select "2025"
click at [1395, 119] on button "button" at bounding box center [1399, 119] width 17 height 20
select select "7"
select select "2025"
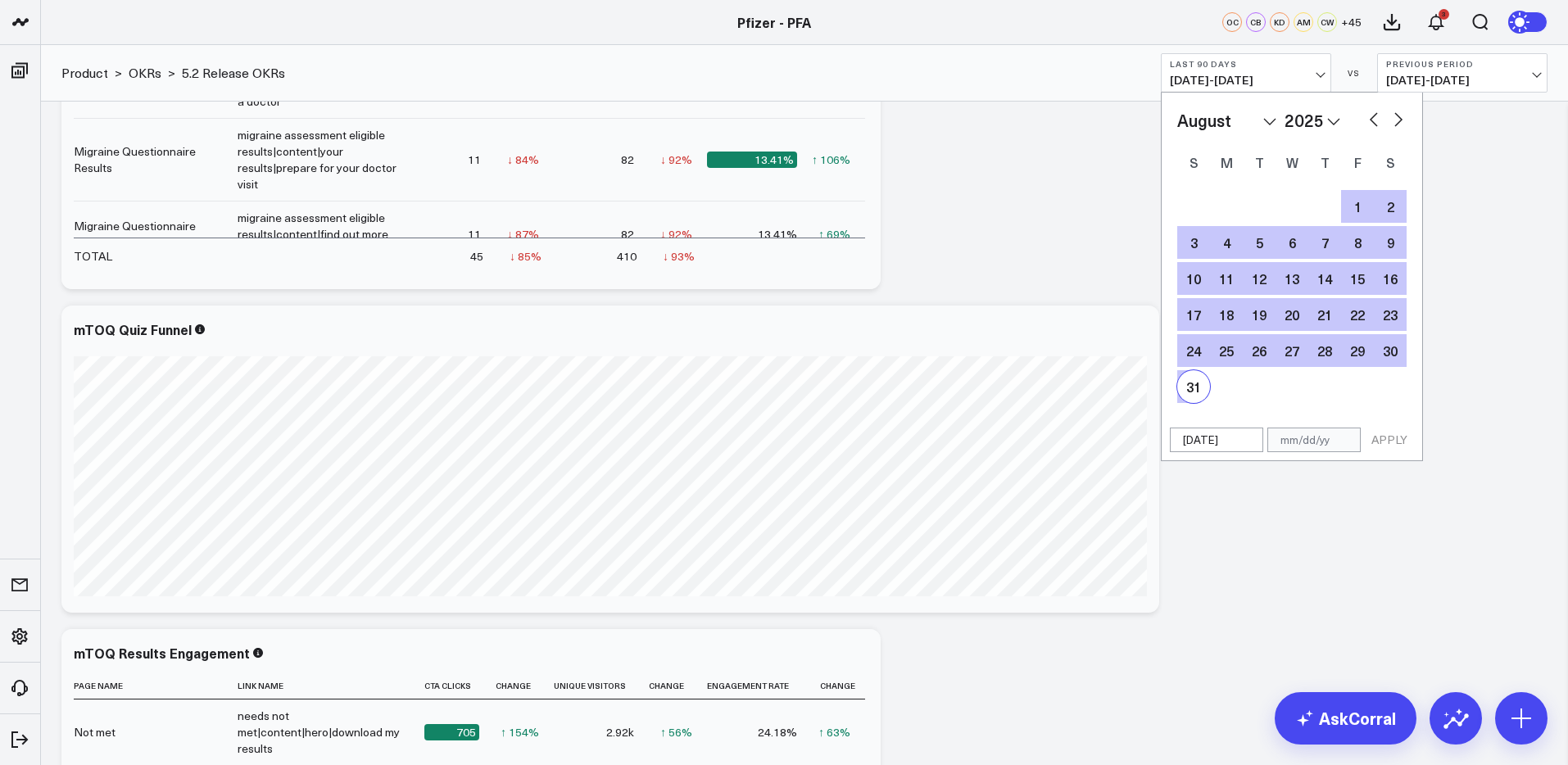
click at [1201, 392] on div "31" at bounding box center [1193, 386] width 33 height 33
type input "08/31/25"
select select "7"
select select "2025"
click at [1392, 441] on button "APPLY" at bounding box center [1388, 439] width 49 height 24
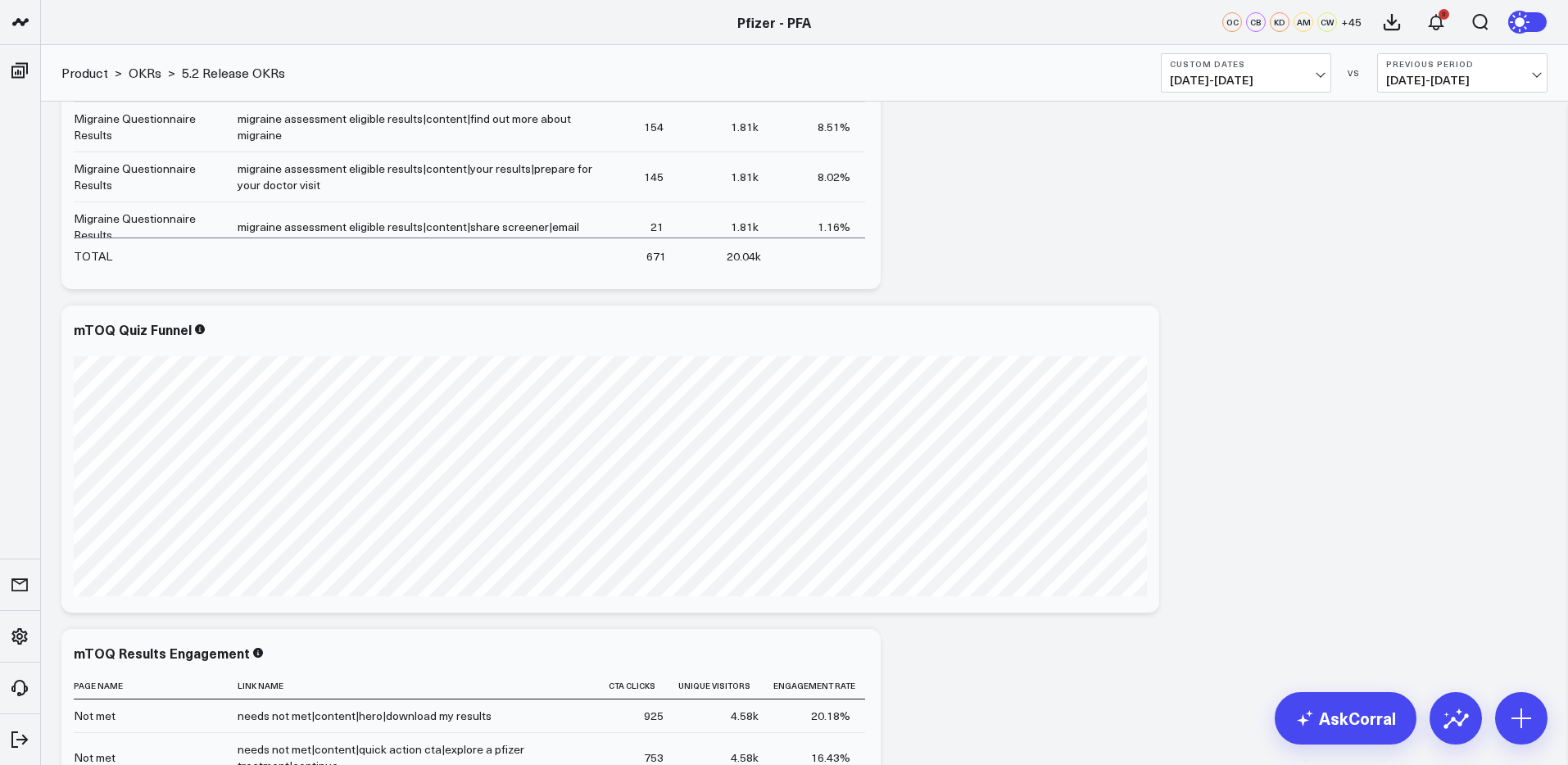
click at [1282, 85] on span "01/01/25 - 08/31/25" at bounding box center [1246, 80] width 152 height 13
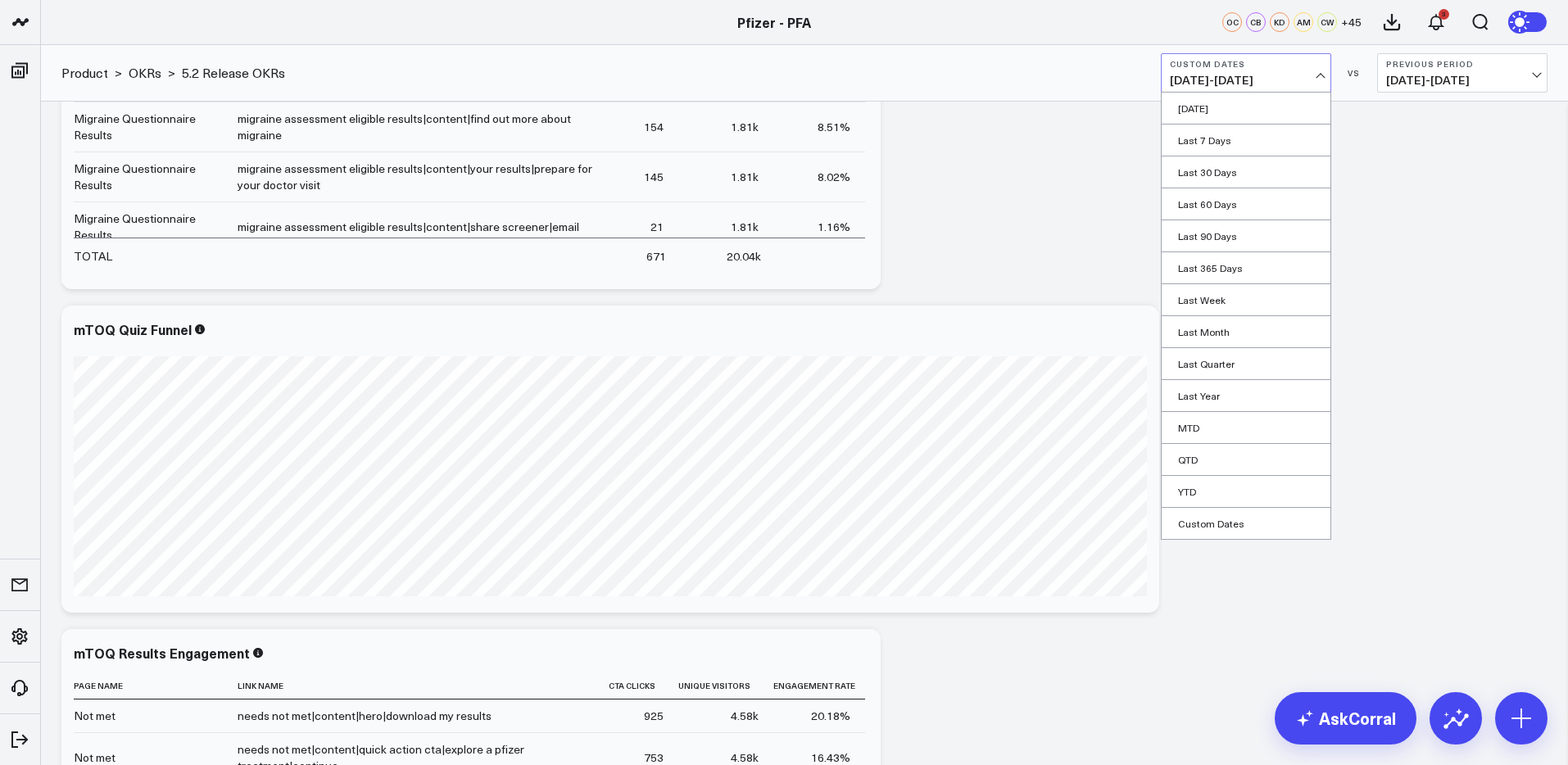
drag, startPoint x: 1222, startPoint y: 231, endPoint x: 1250, endPoint y: 232, distance: 28.0
click at [1225, 230] on link "Last 90 Days" at bounding box center [1246, 236] width 169 height 31
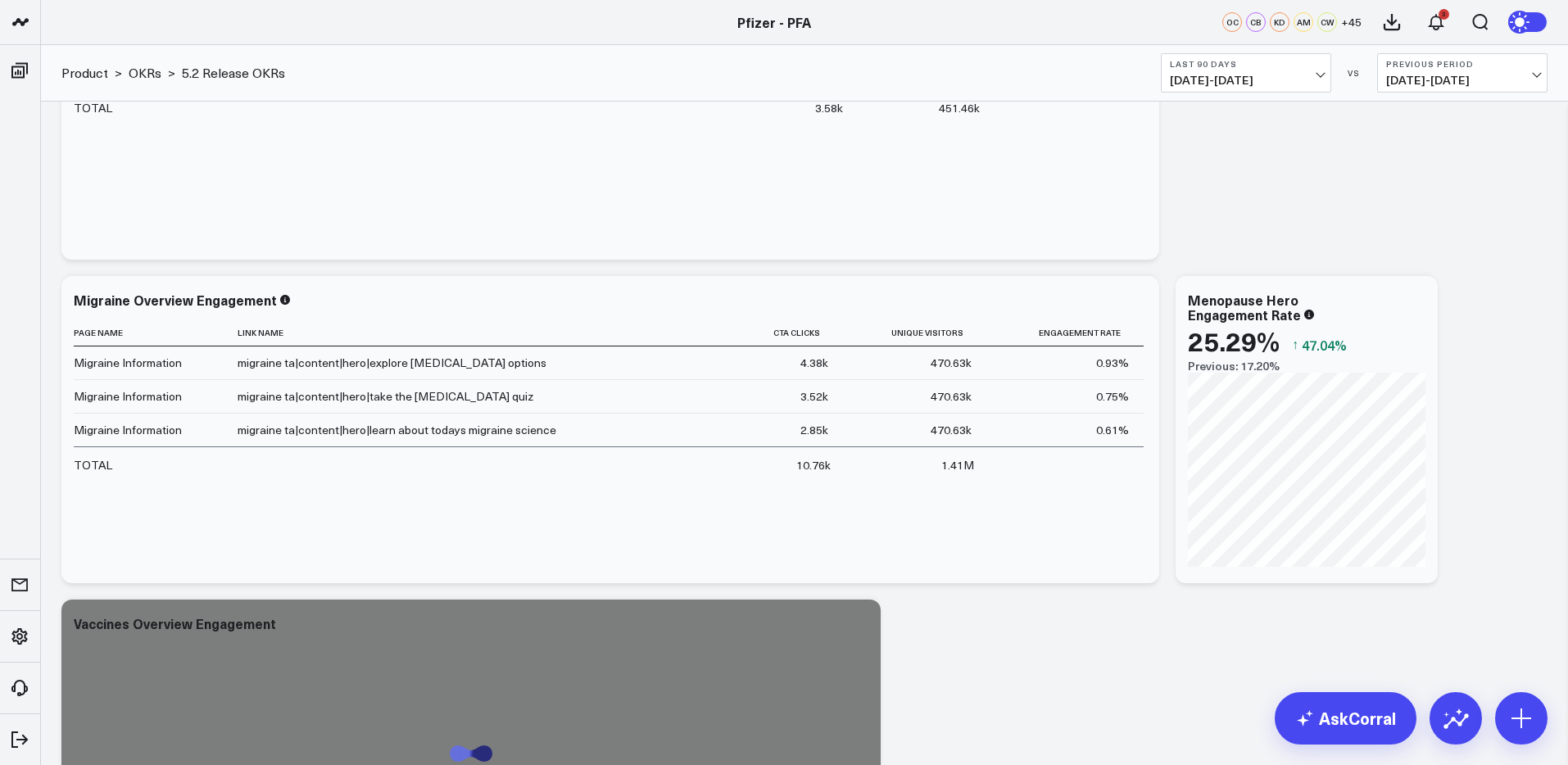
scroll to position [4040, 0]
